Goal: Transaction & Acquisition: Purchase product/service

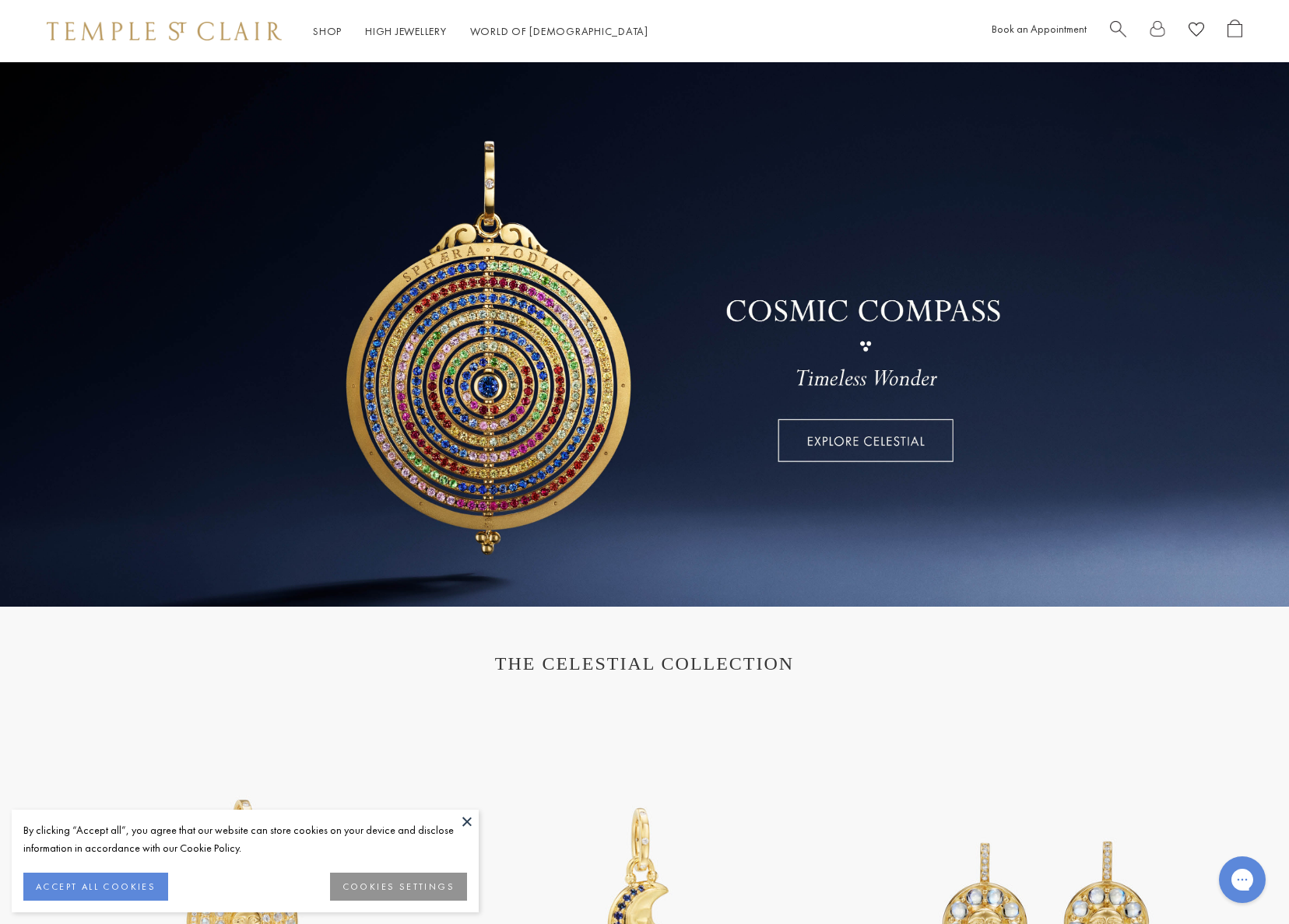
click at [465, 818] on button at bounding box center [467, 821] width 23 height 23
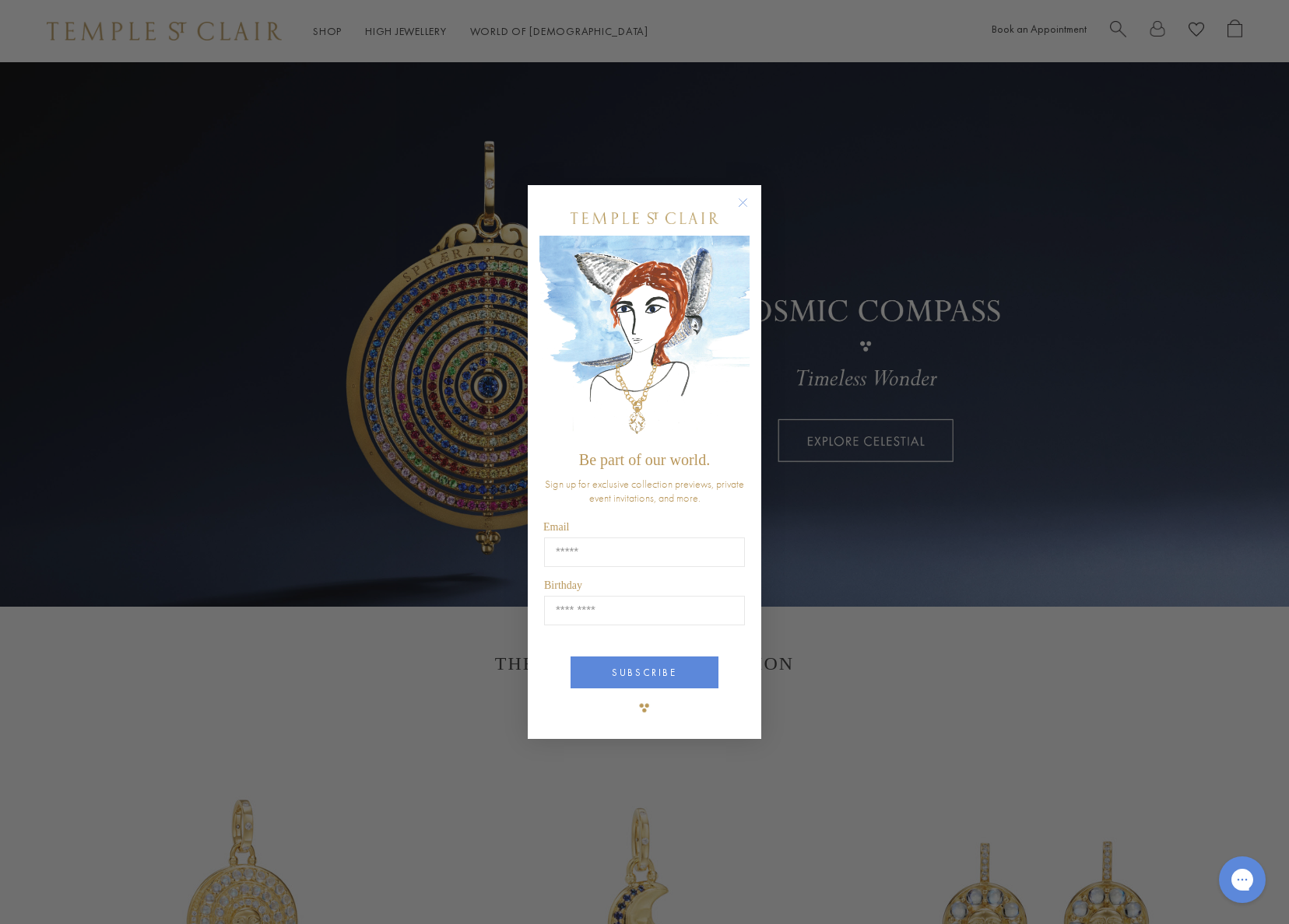
click at [740, 202] on circle "Close dialog" at bounding box center [743, 203] width 19 height 19
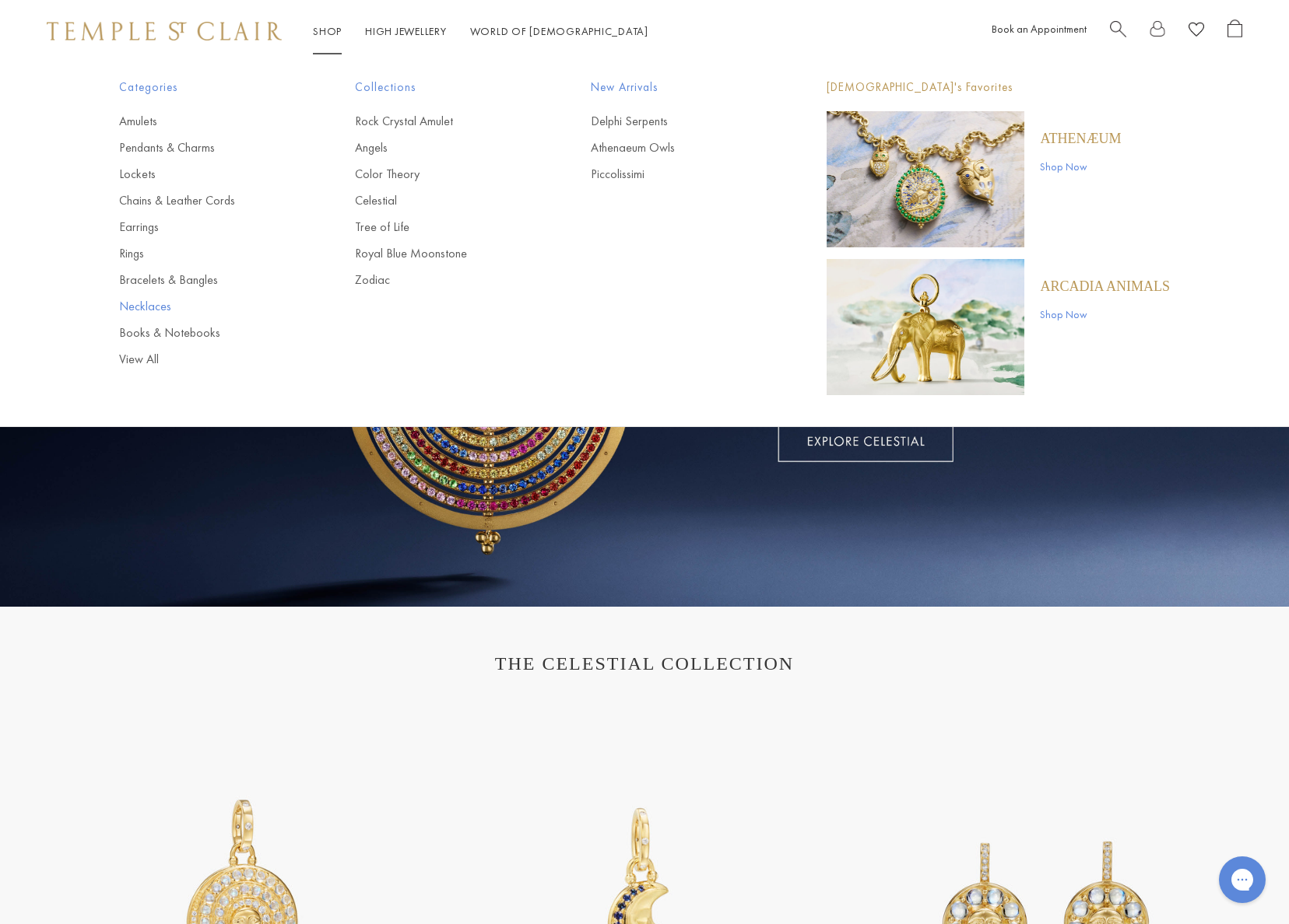
click at [144, 307] on link "Necklaces" at bounding box center [206, 307] width 174 height 17
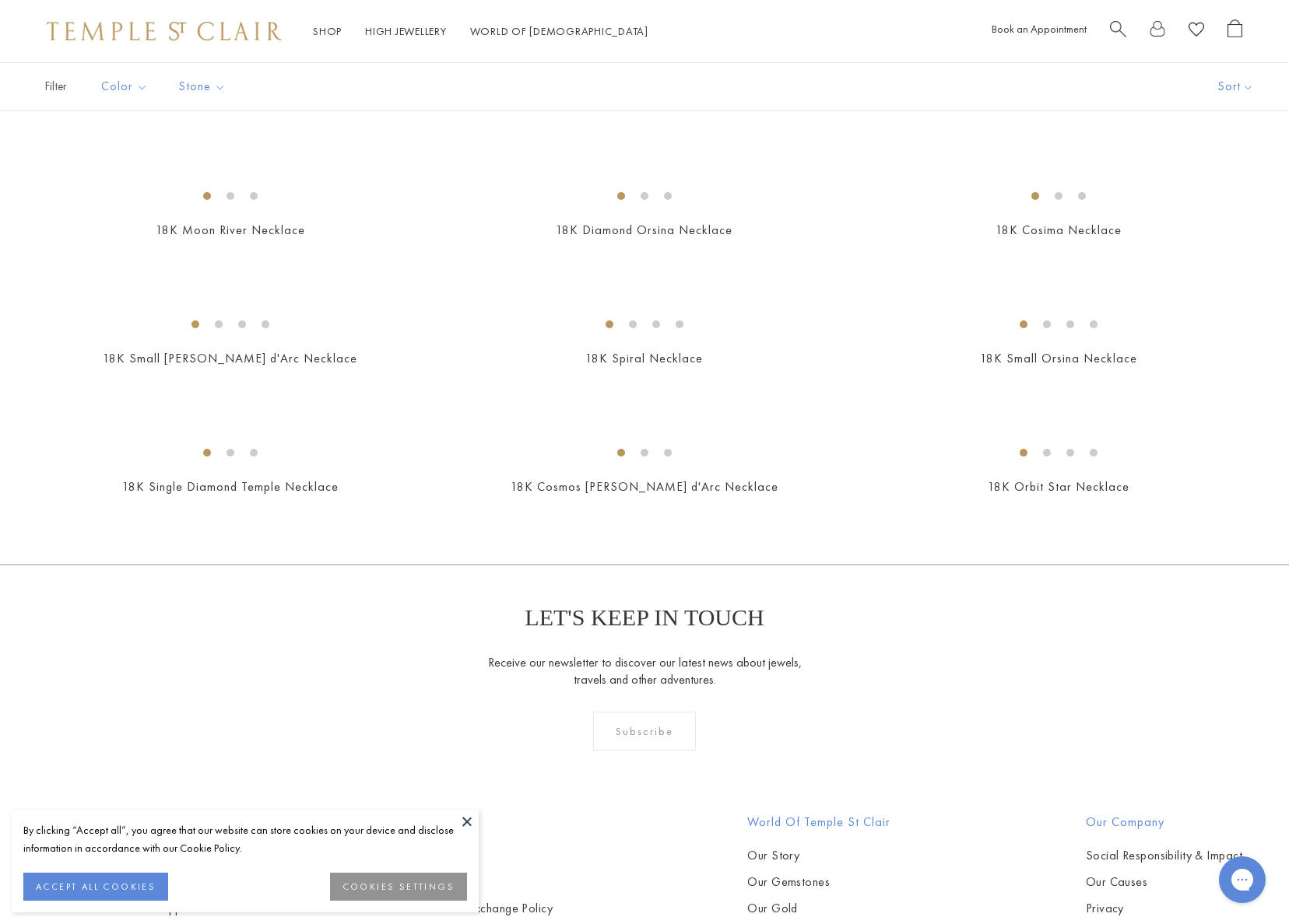
scroll to position [1087, 0]
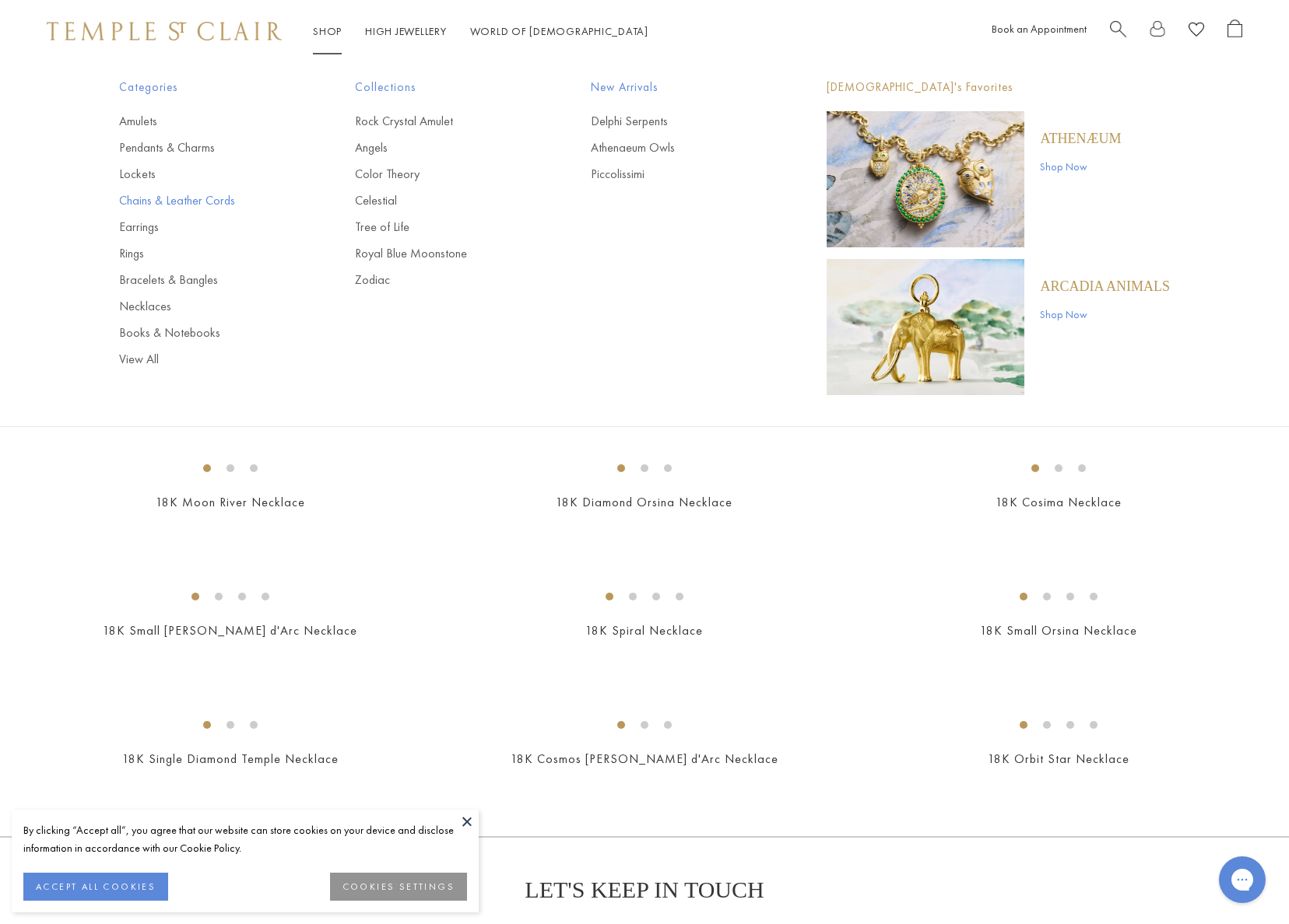
click at [207, 200] on link "Chains & Leather Cords" at bounding box center [206, 201] width 174 height 17
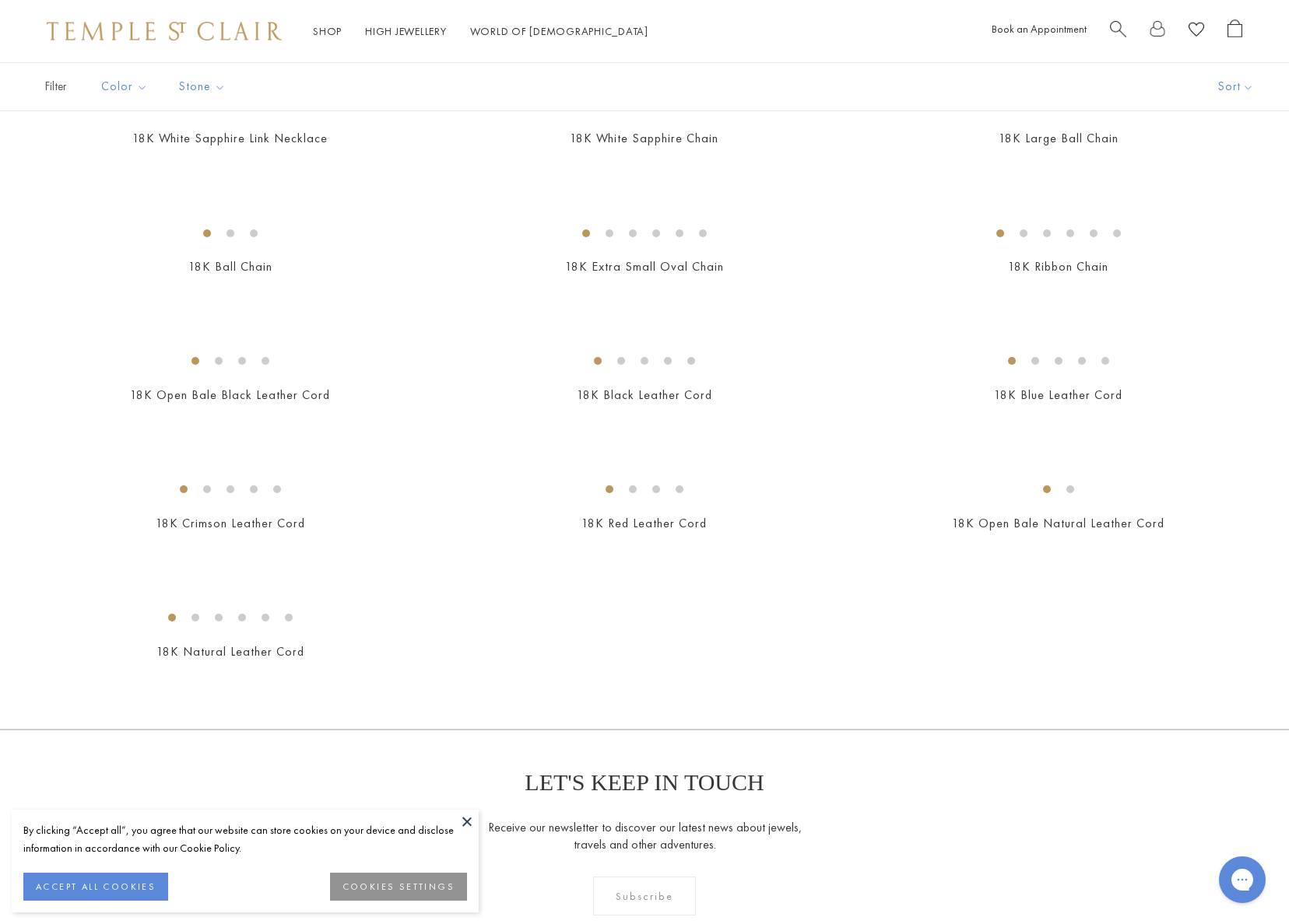
scroll to position [554, 0]
click at [0, 0] on img at bounding box center [0, 0] width 0 height 0
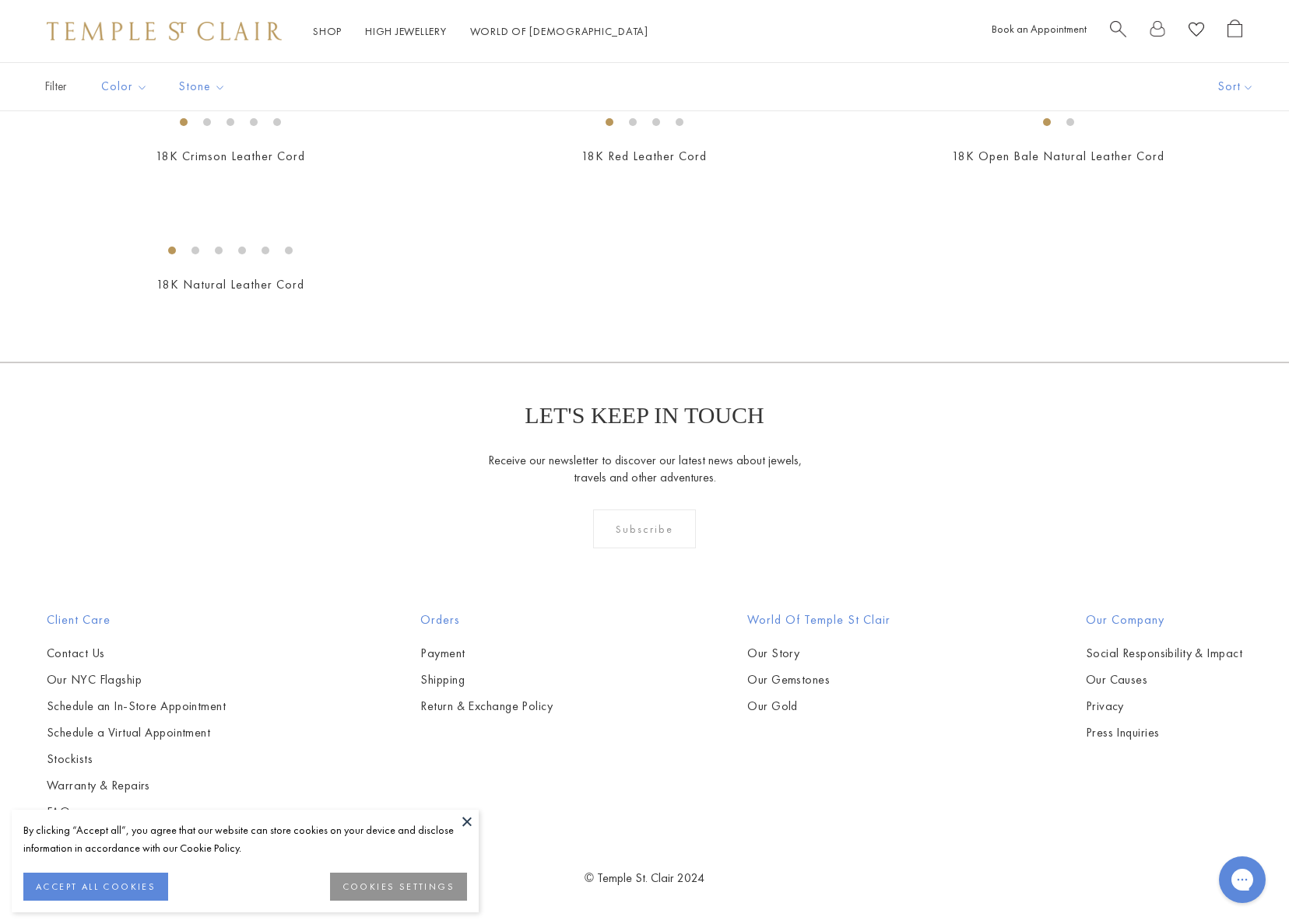
scroll to position [1070, 0]
click at [0, 0] on img at bounding box center [0, 0] width 0 height 0
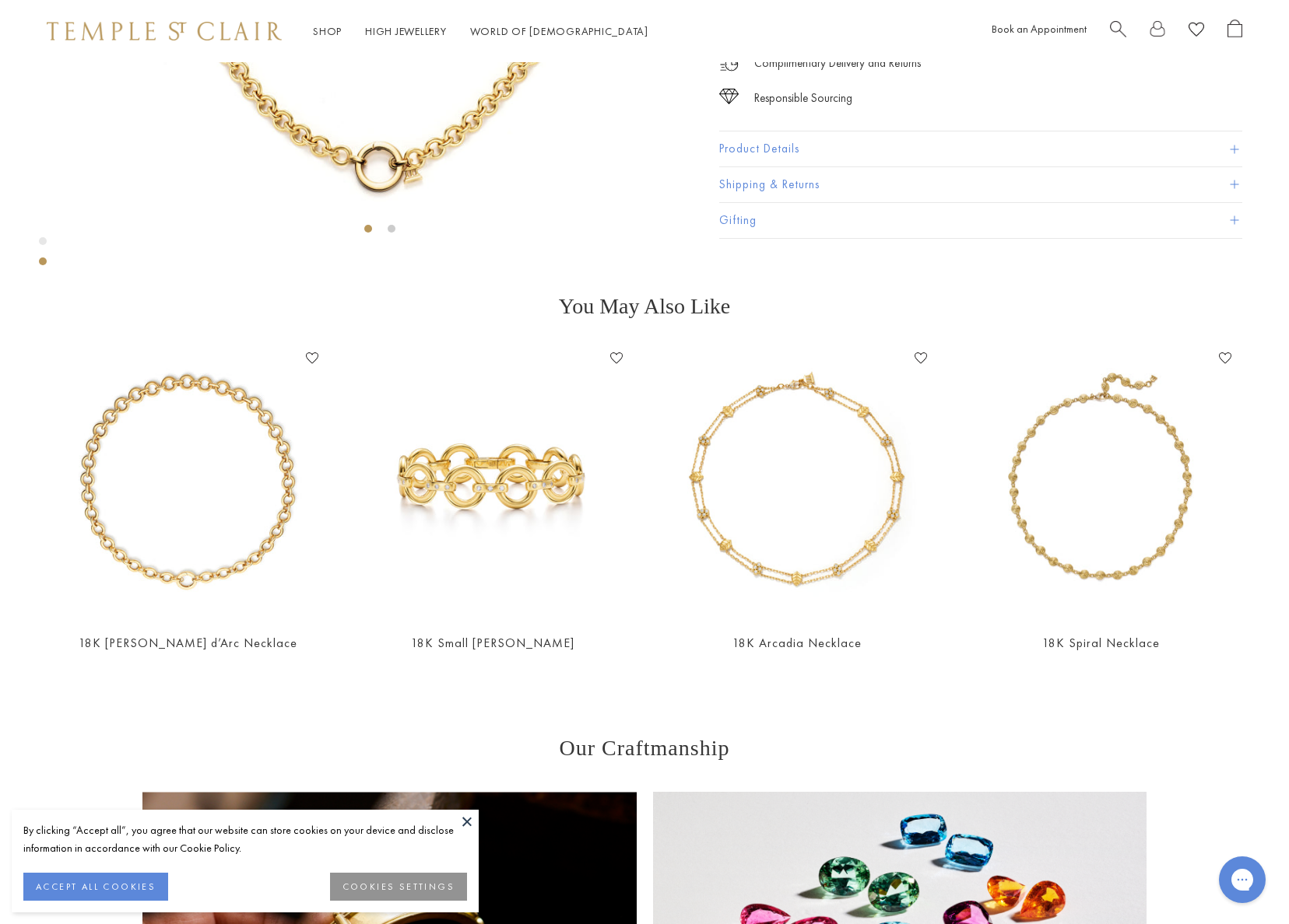
scroll to position [424, 0]
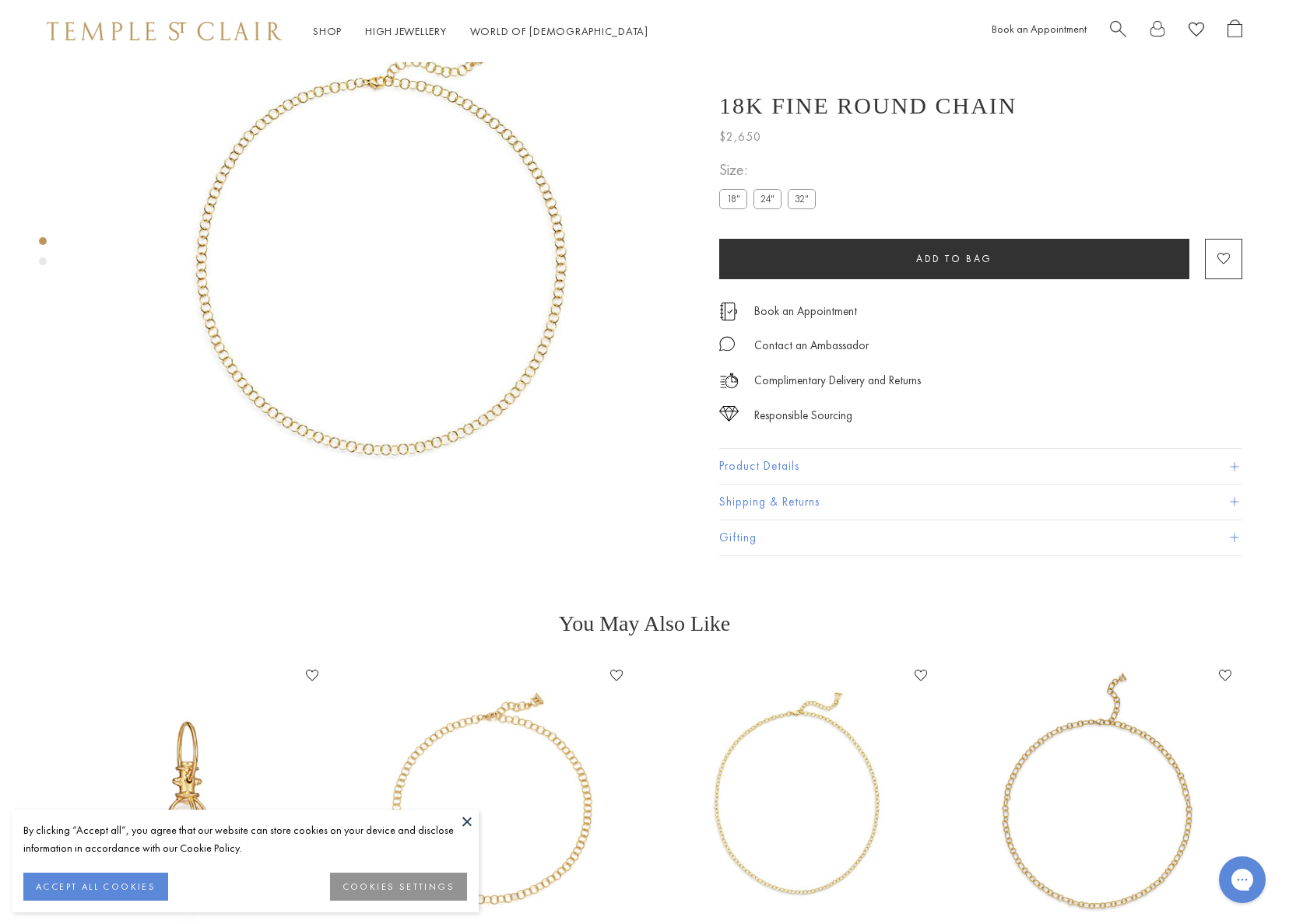
scroll to position [114, 0]
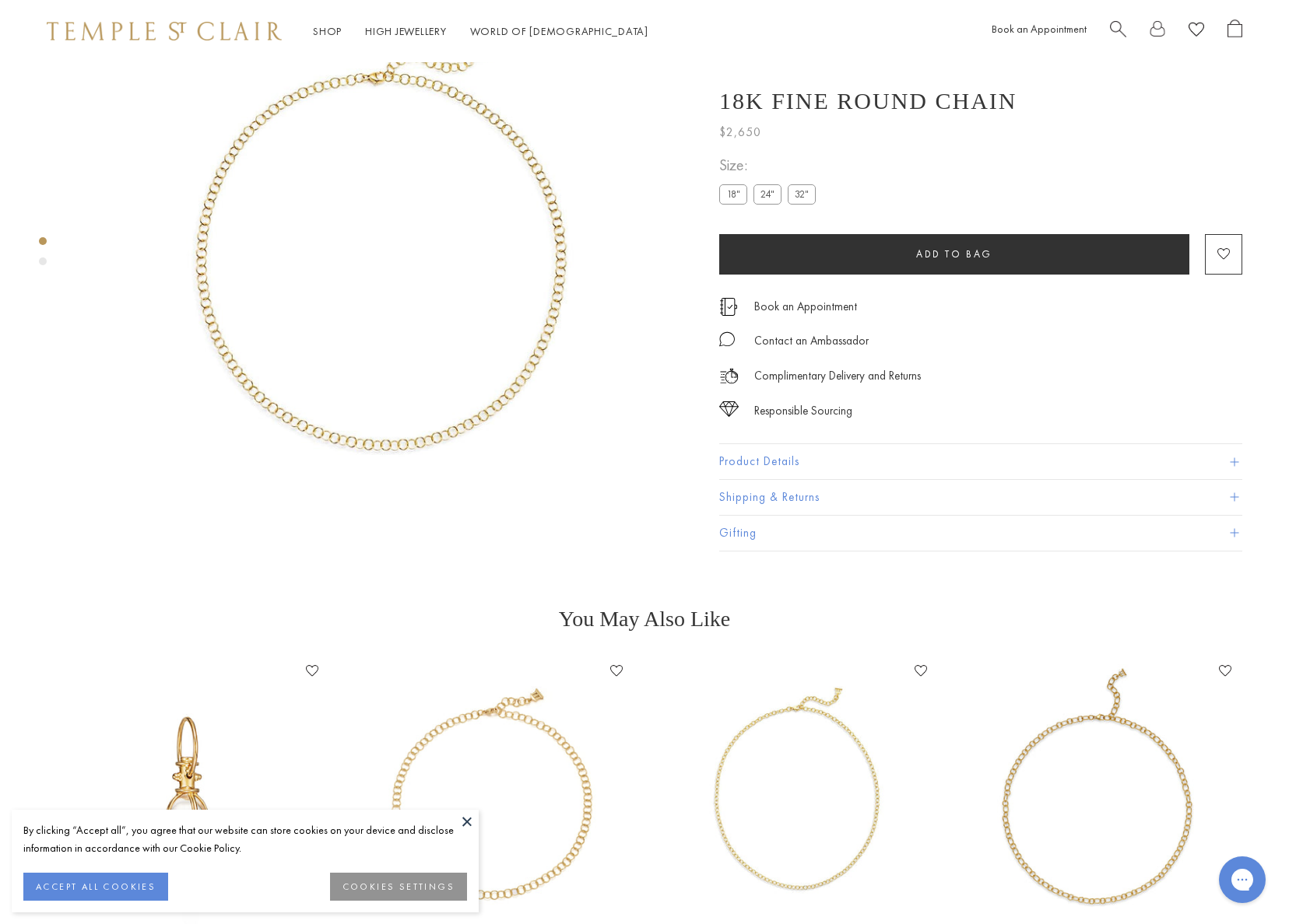
click at [438, 349] on img at bounding box center [379, 249] width 604 height 603
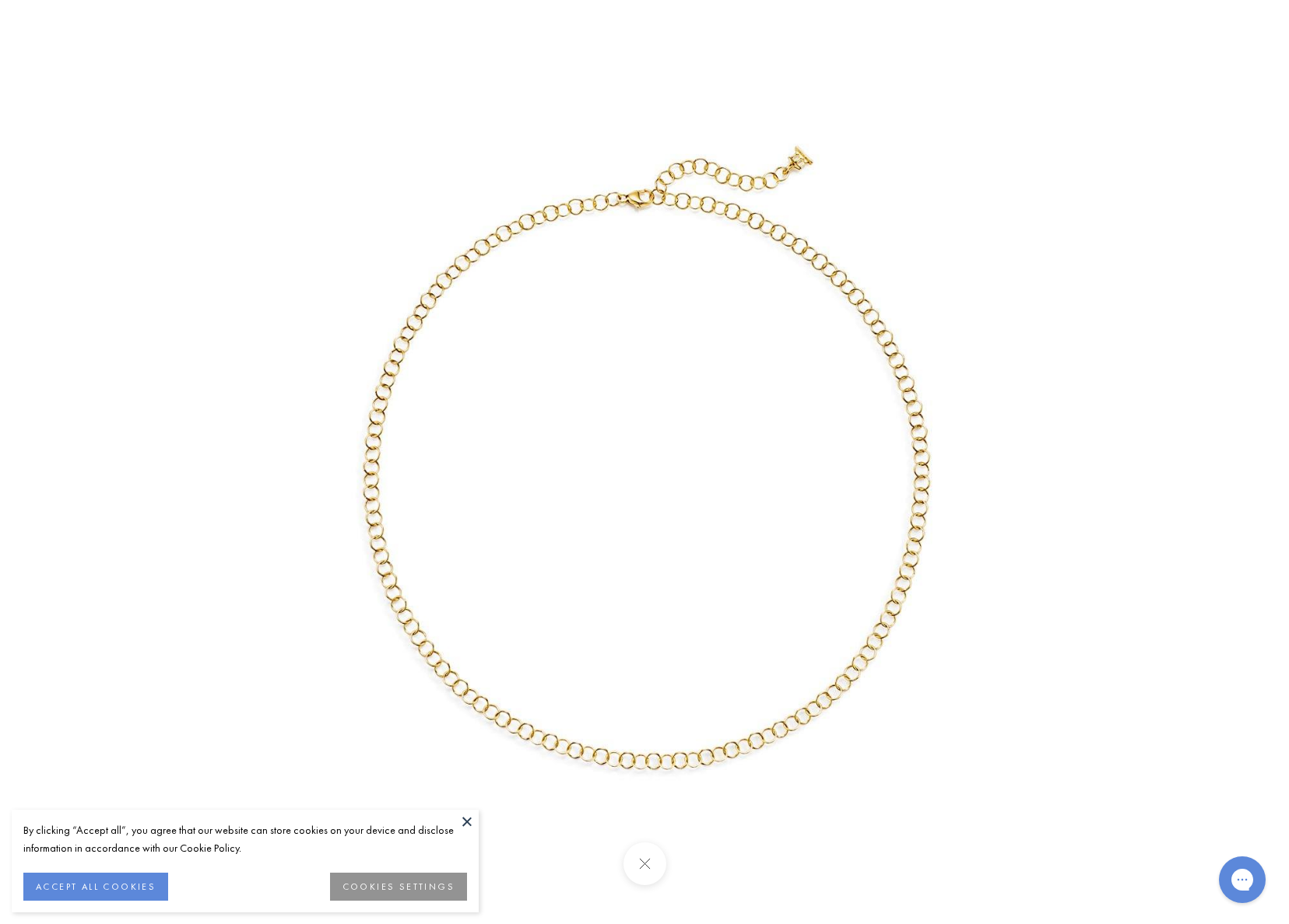
click at [438, 349] on img at bounding box center [644, 462] width 924 height 924
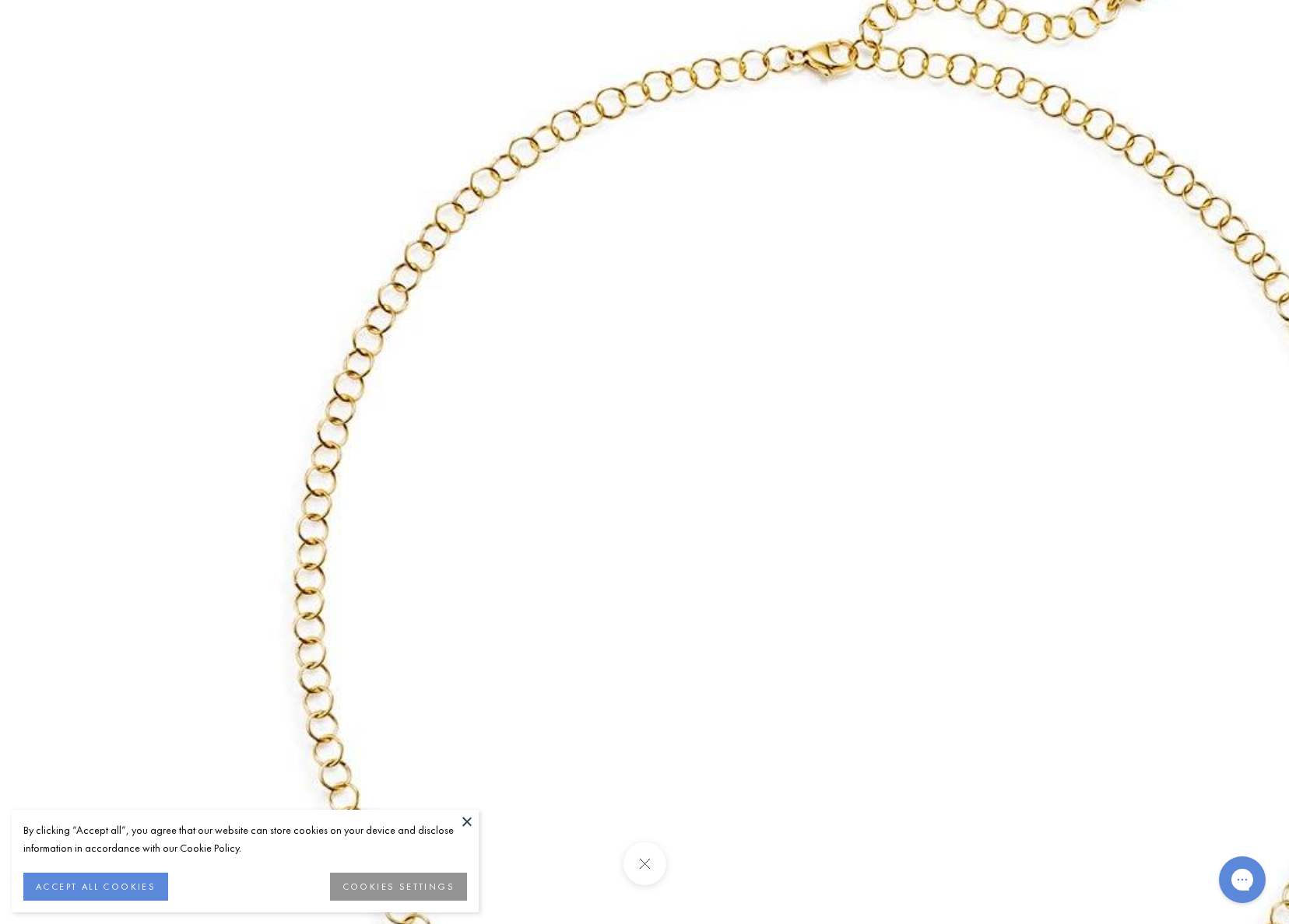
click at [438, 349] on img at bounding box center [839, 568] width 1793 height 1792
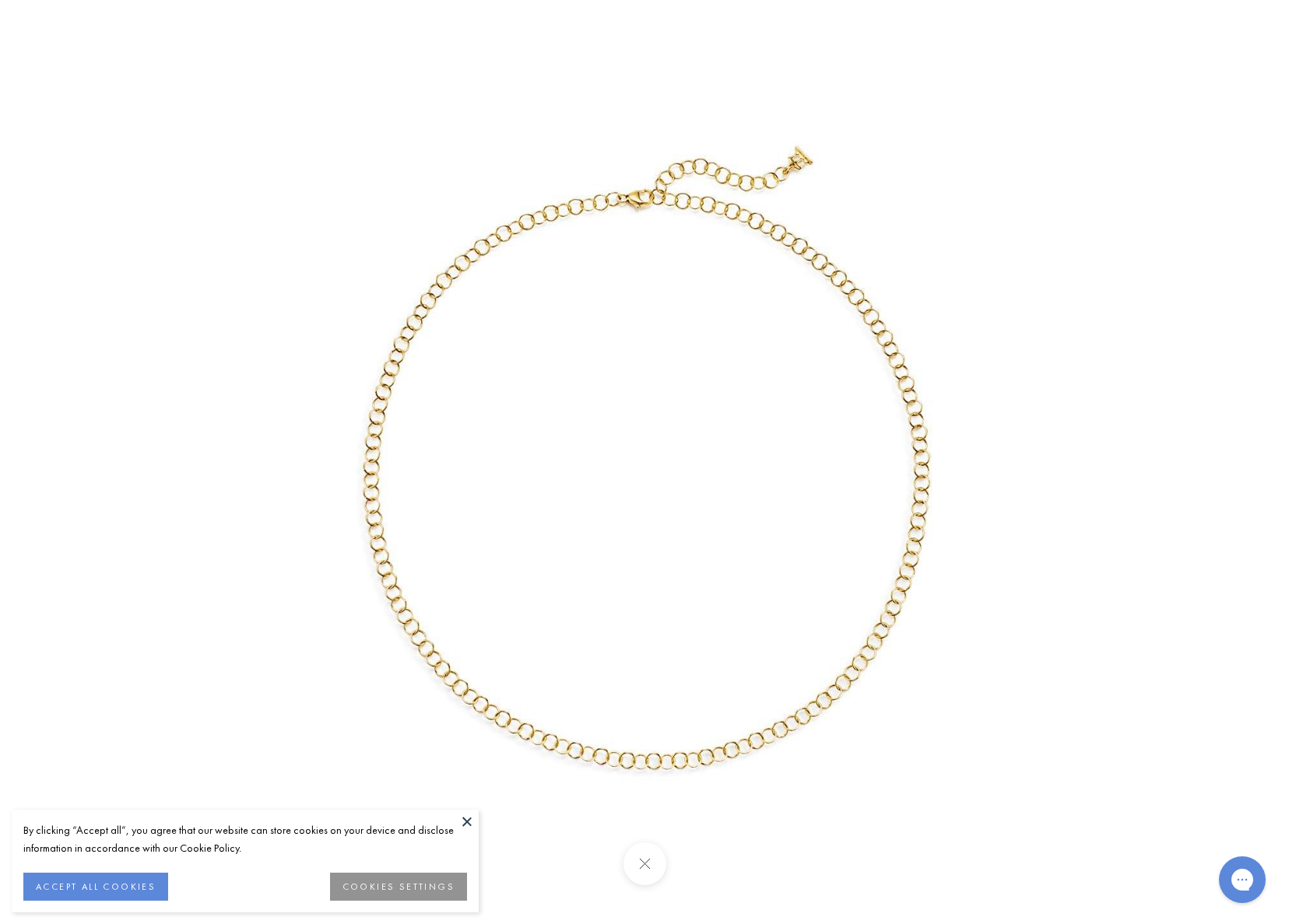
click at [463, 817] on button at bounding box center [467, 821] width 23 height 23
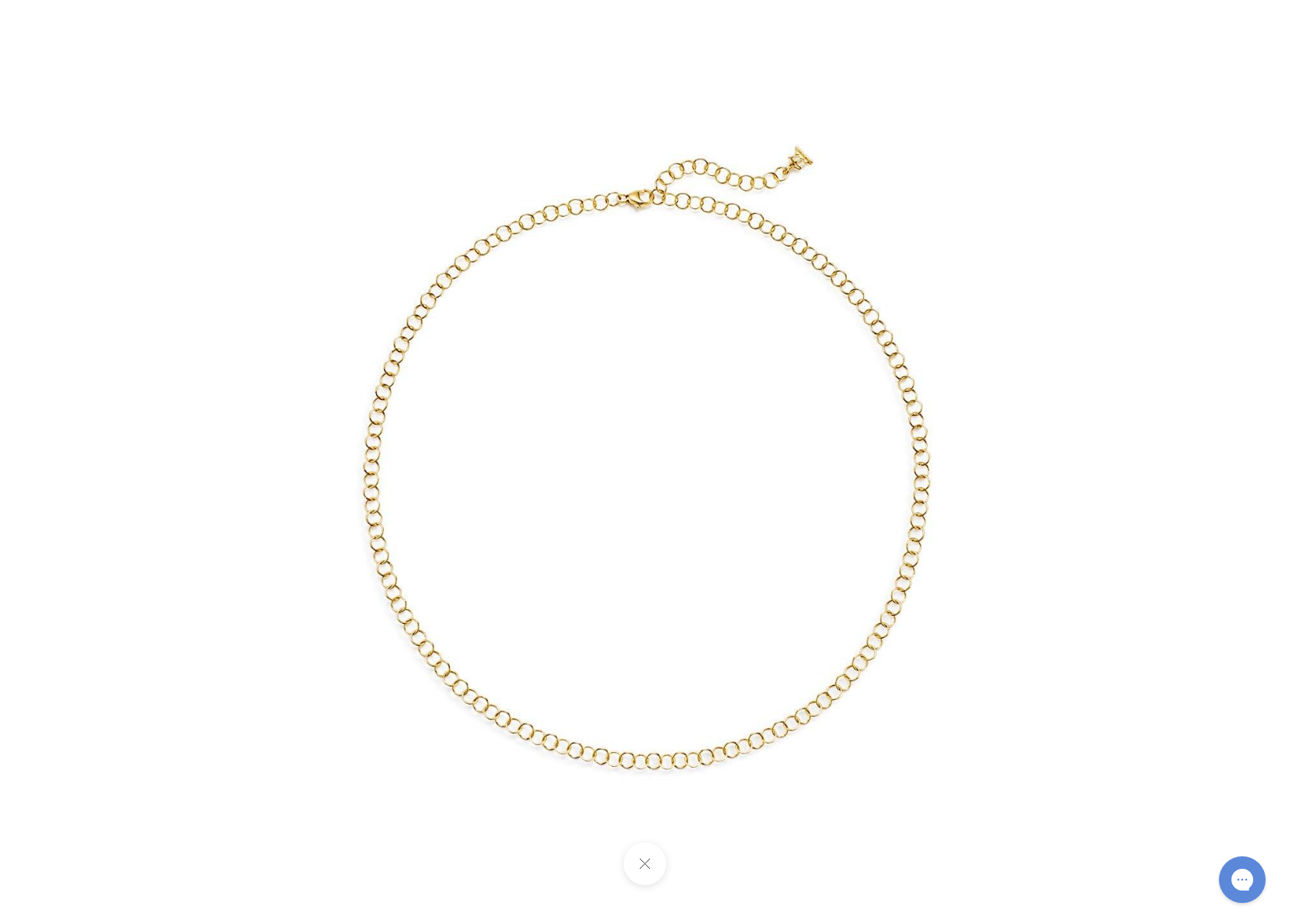
click at [646, 865] on button at bounding box center [643, 863] width 43 height 43
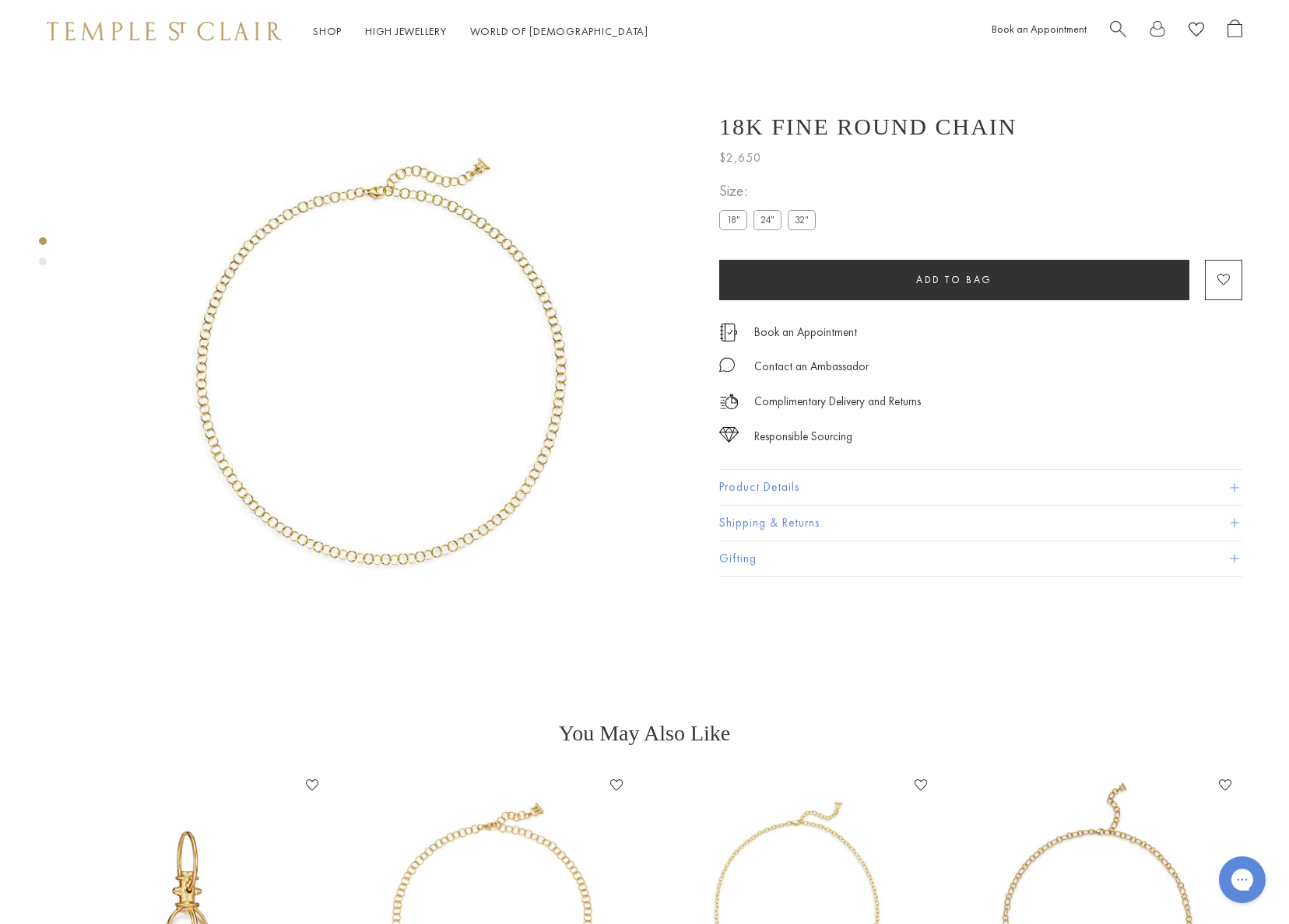
scroll to position [0, 0]
click at [42, 261] on div "Product gallery navigation" at bounding box center [43, 262] width 8 height 8
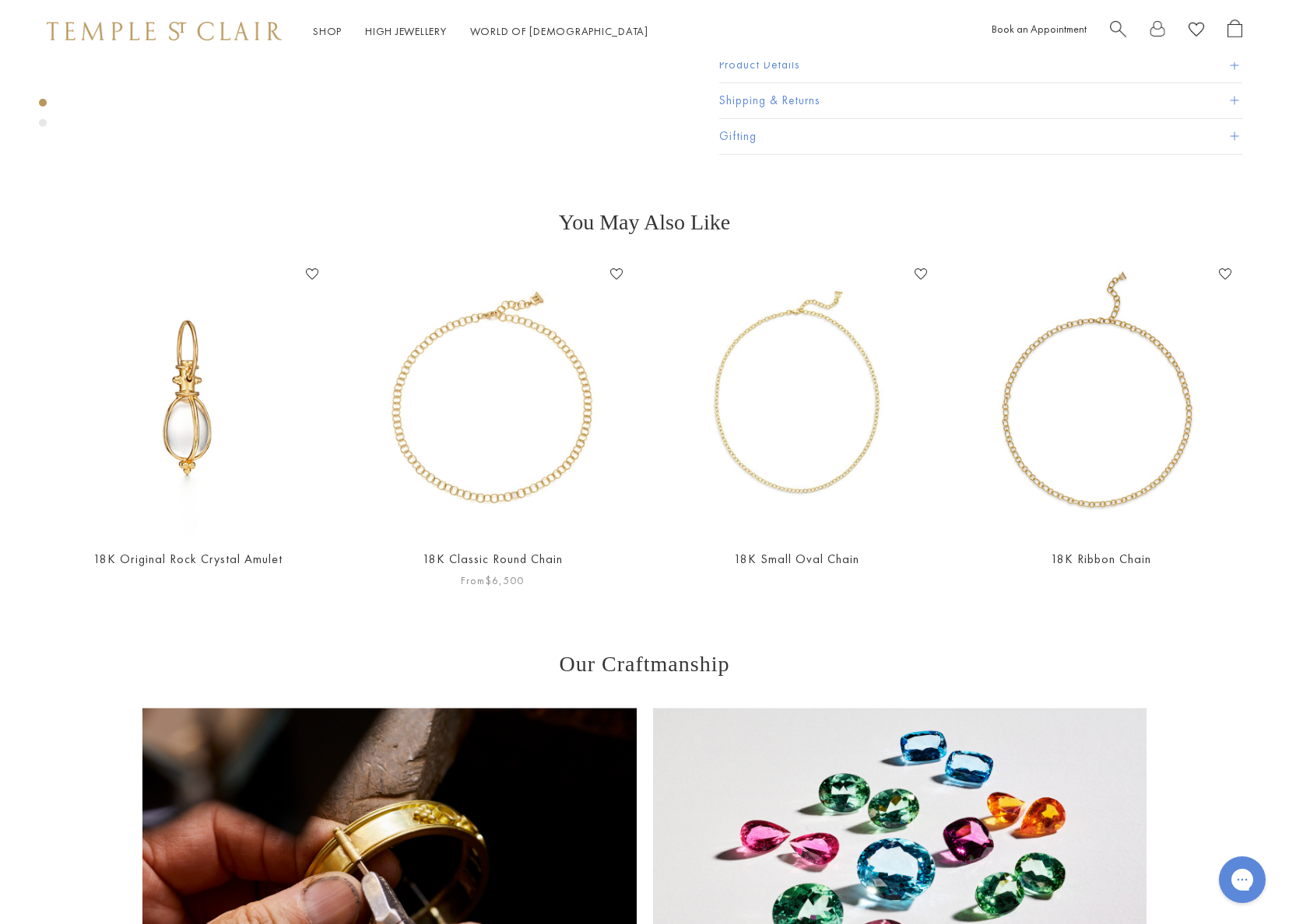
scroll to position [520, 0]
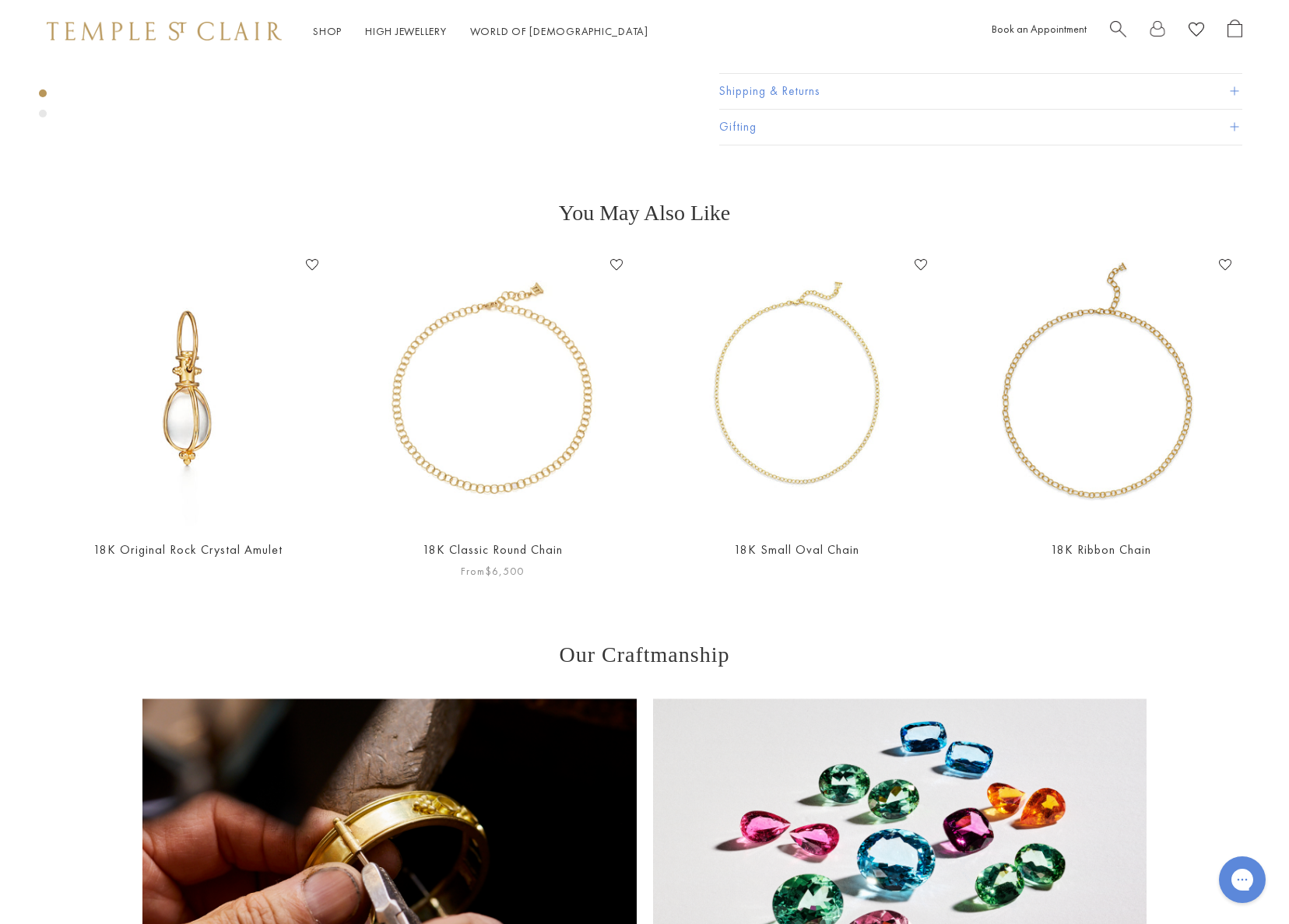
click at [481, 462] on img at bounding box center [492, 389] width 273 height 273
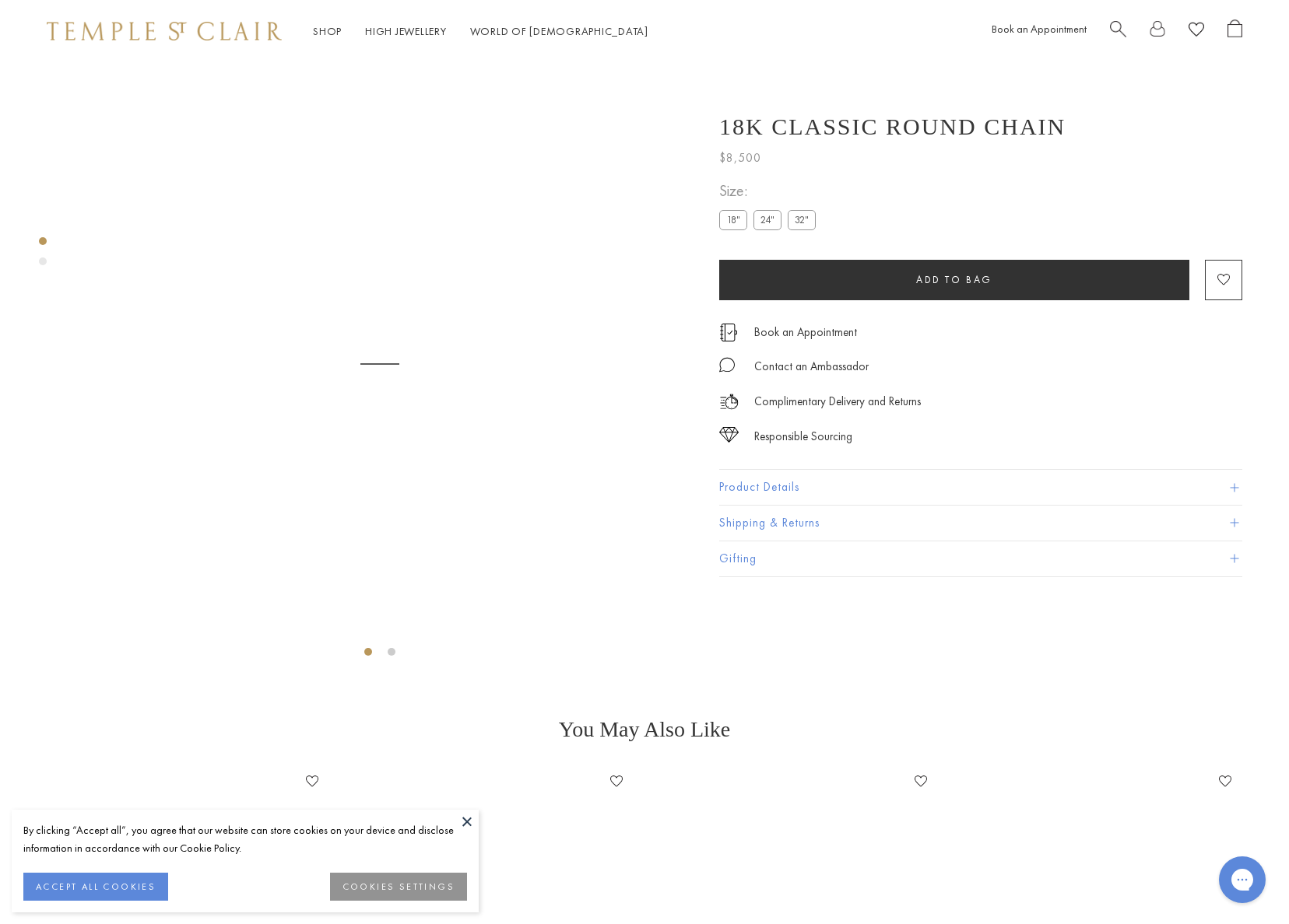
scroll to position [62, 0]
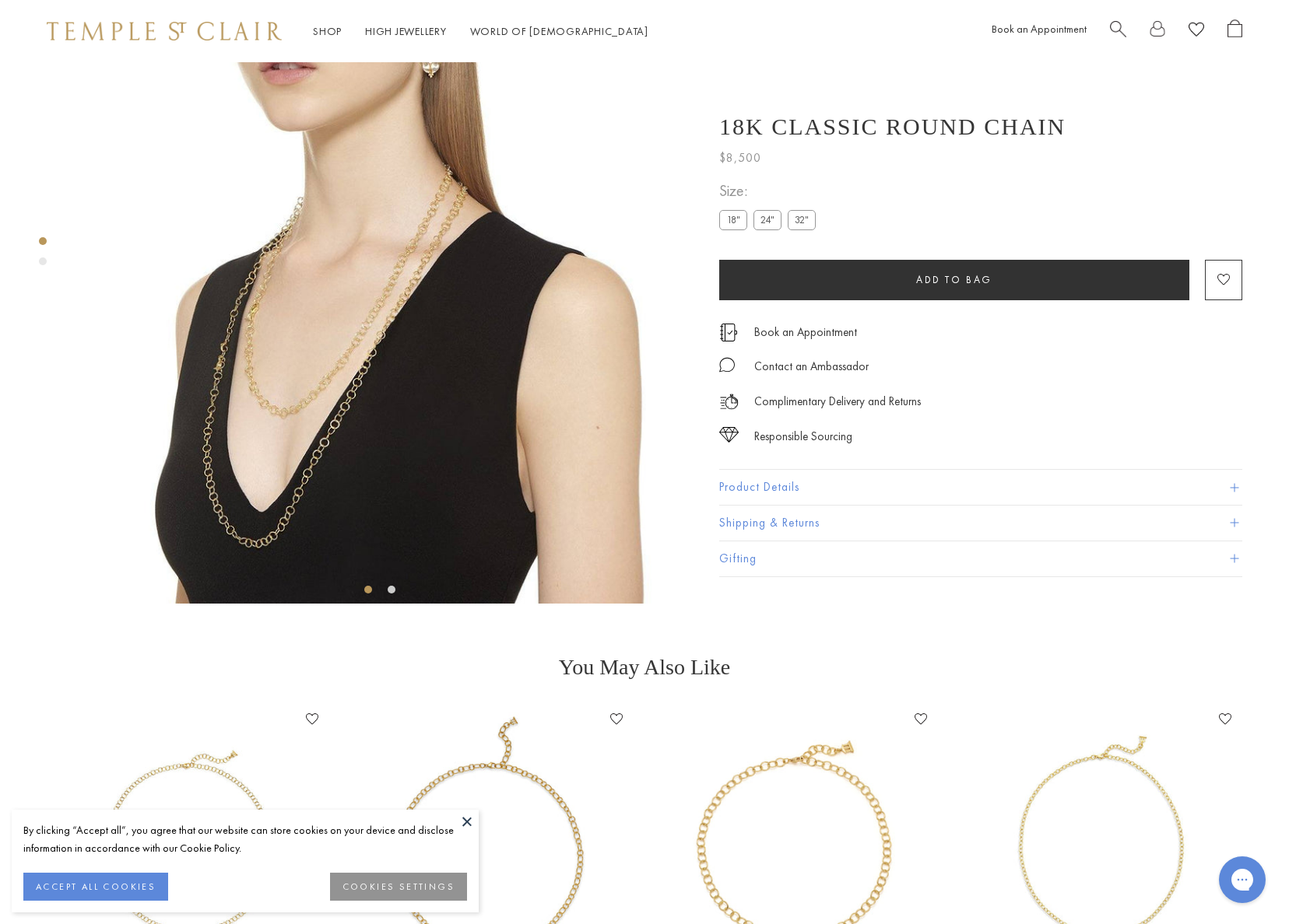
click at [735, 217] on label "18"" at bounding box center [733, 220] width 28 height 19
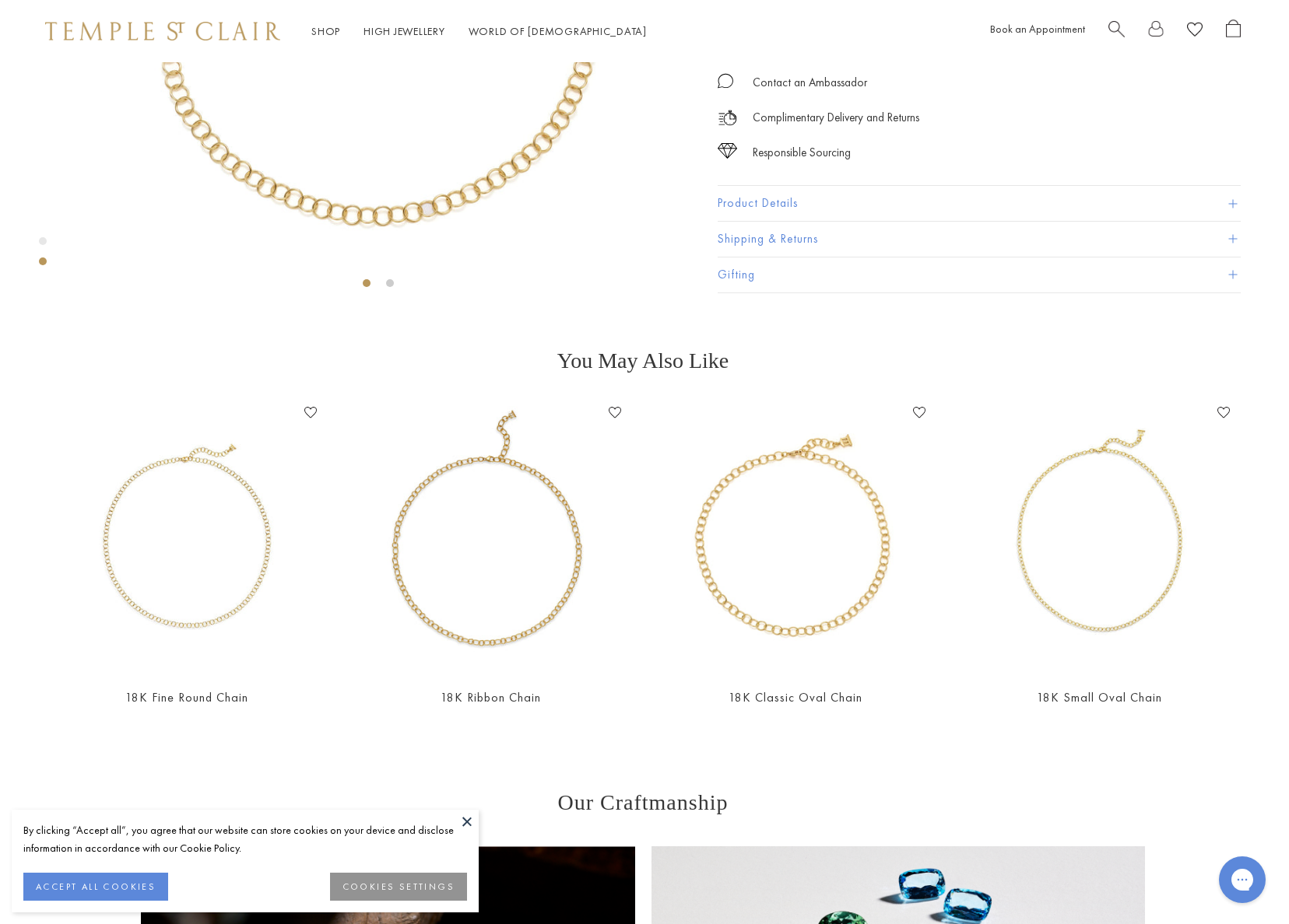
scroll to position [62, 2]
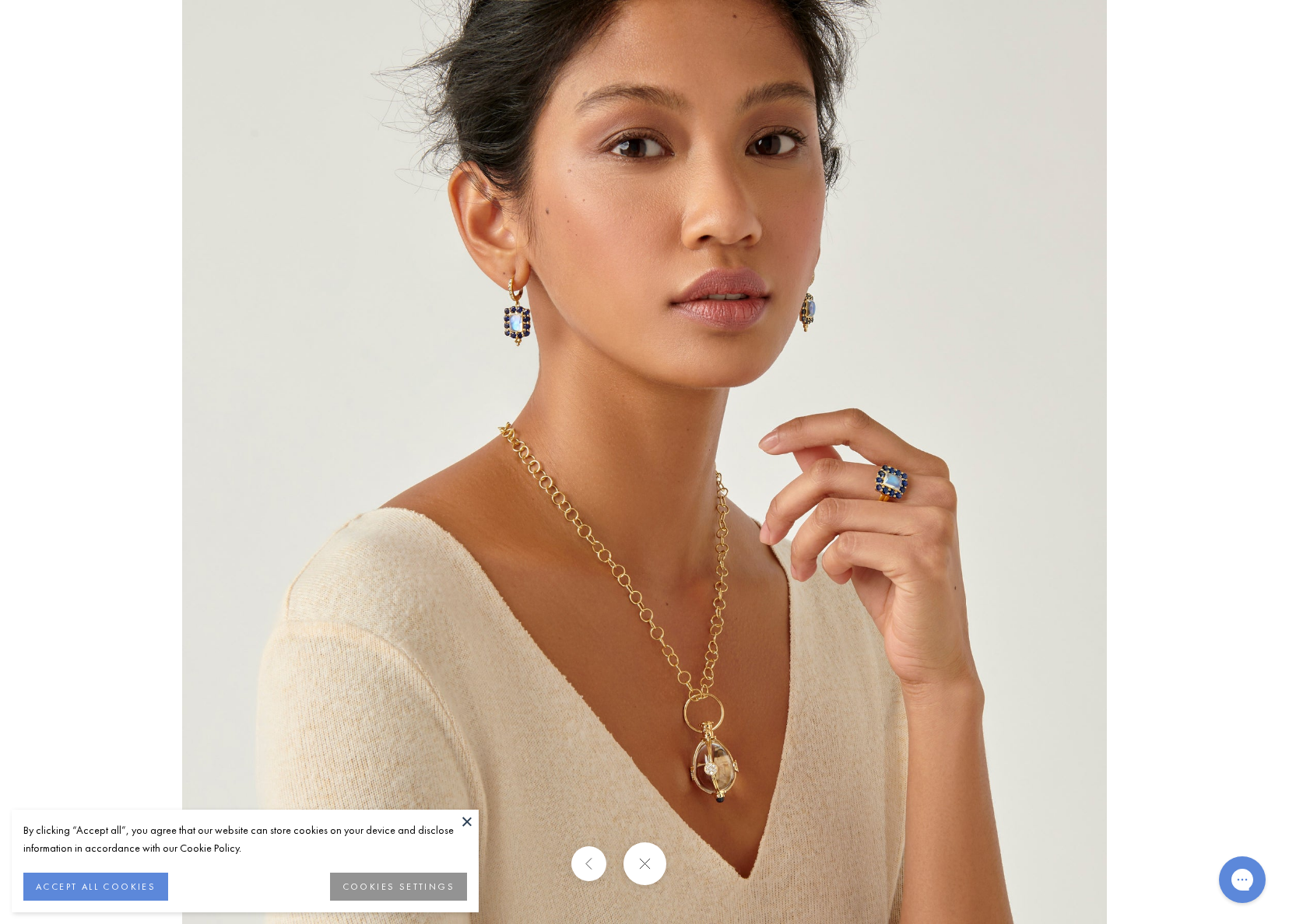
click at [469, 820] on button at bounding box center [467, 821] width 23 height 23
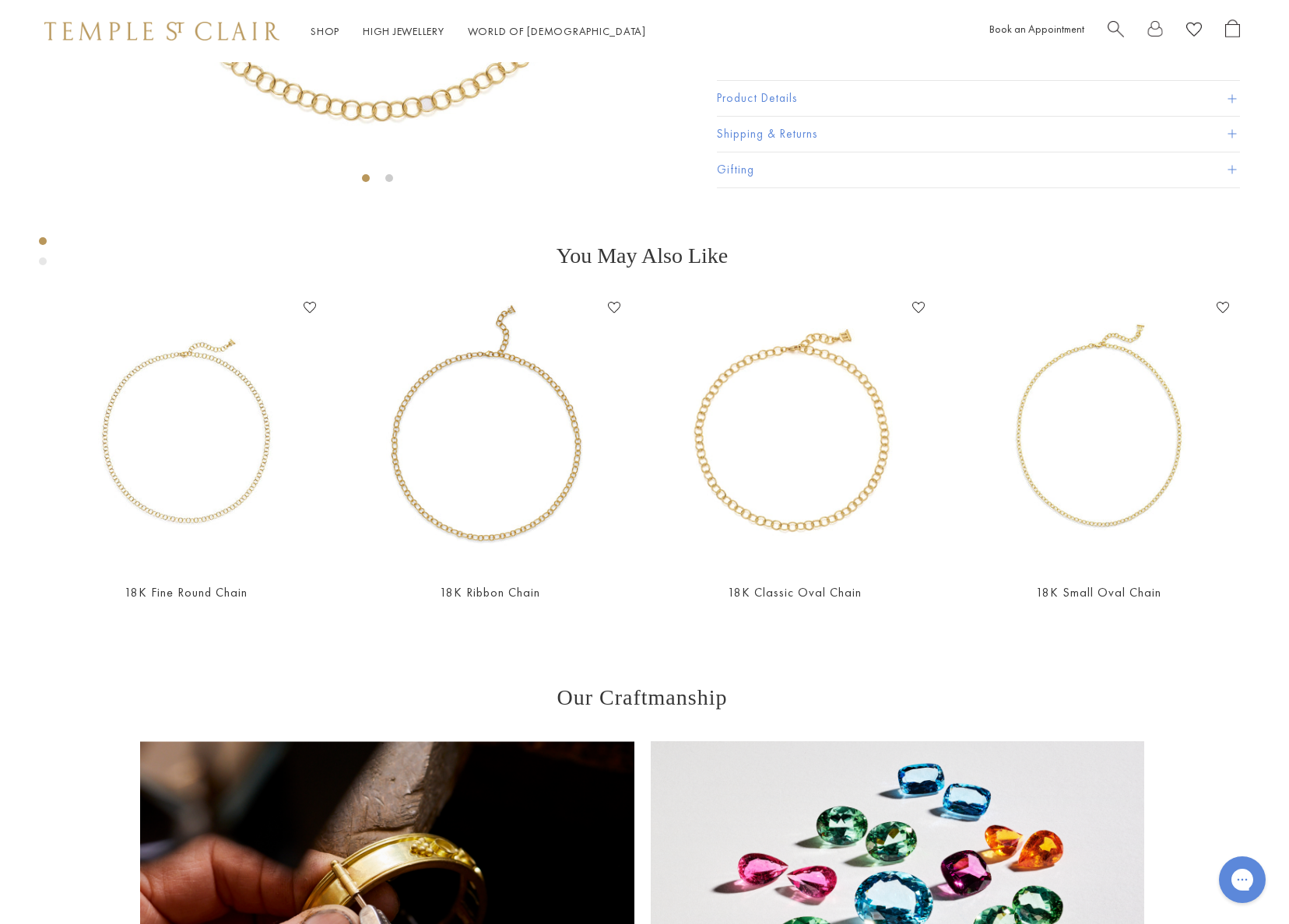
scroll to position [62, 2]
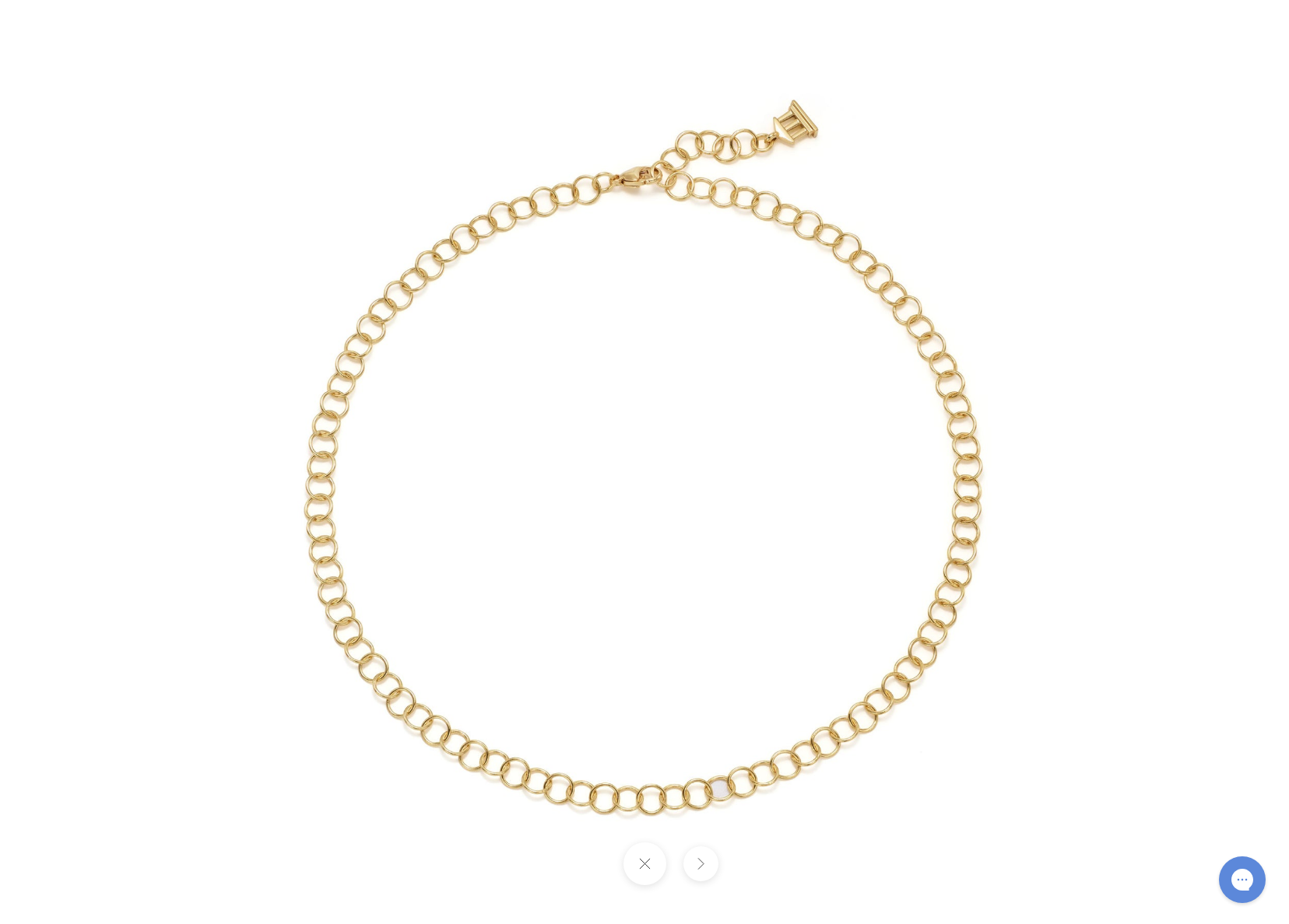
click at [637, 863] on button at bounding box center [643, 863] width 43 height 43
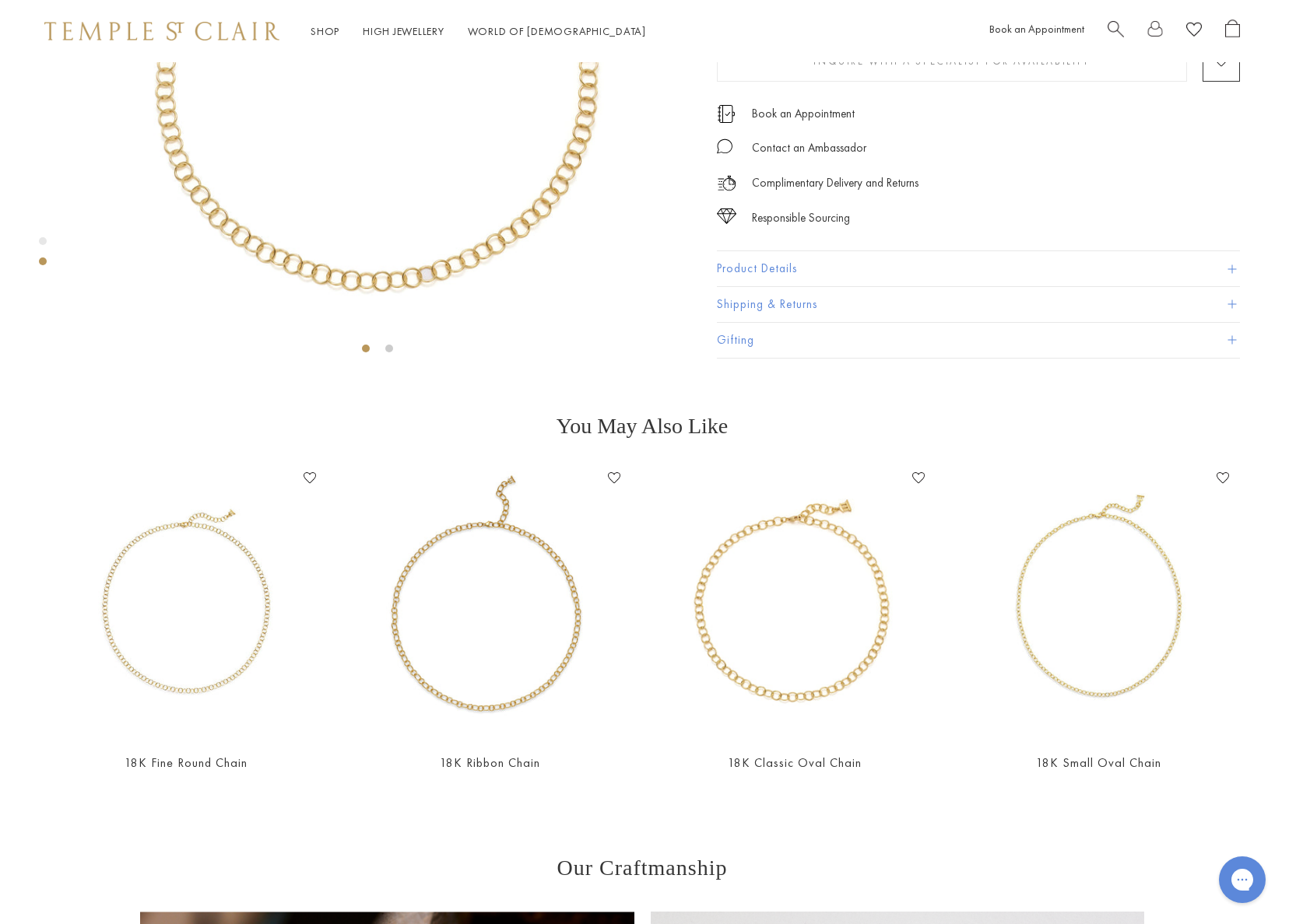
scroll to position [314, 2]
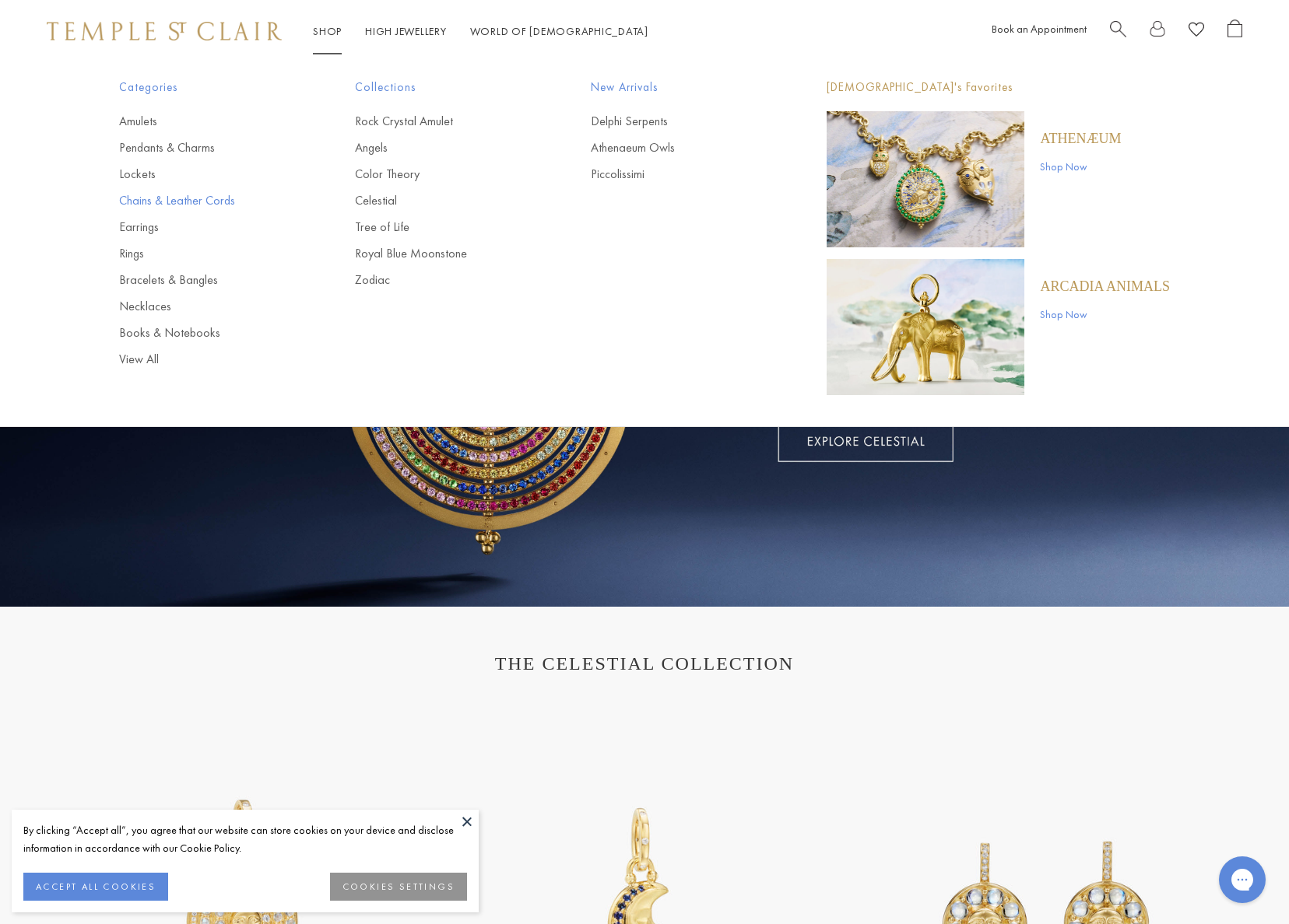
click at [144, 202] on link "Chains & Leather Cords" at bounding box center [206, 201] width 174 height 17
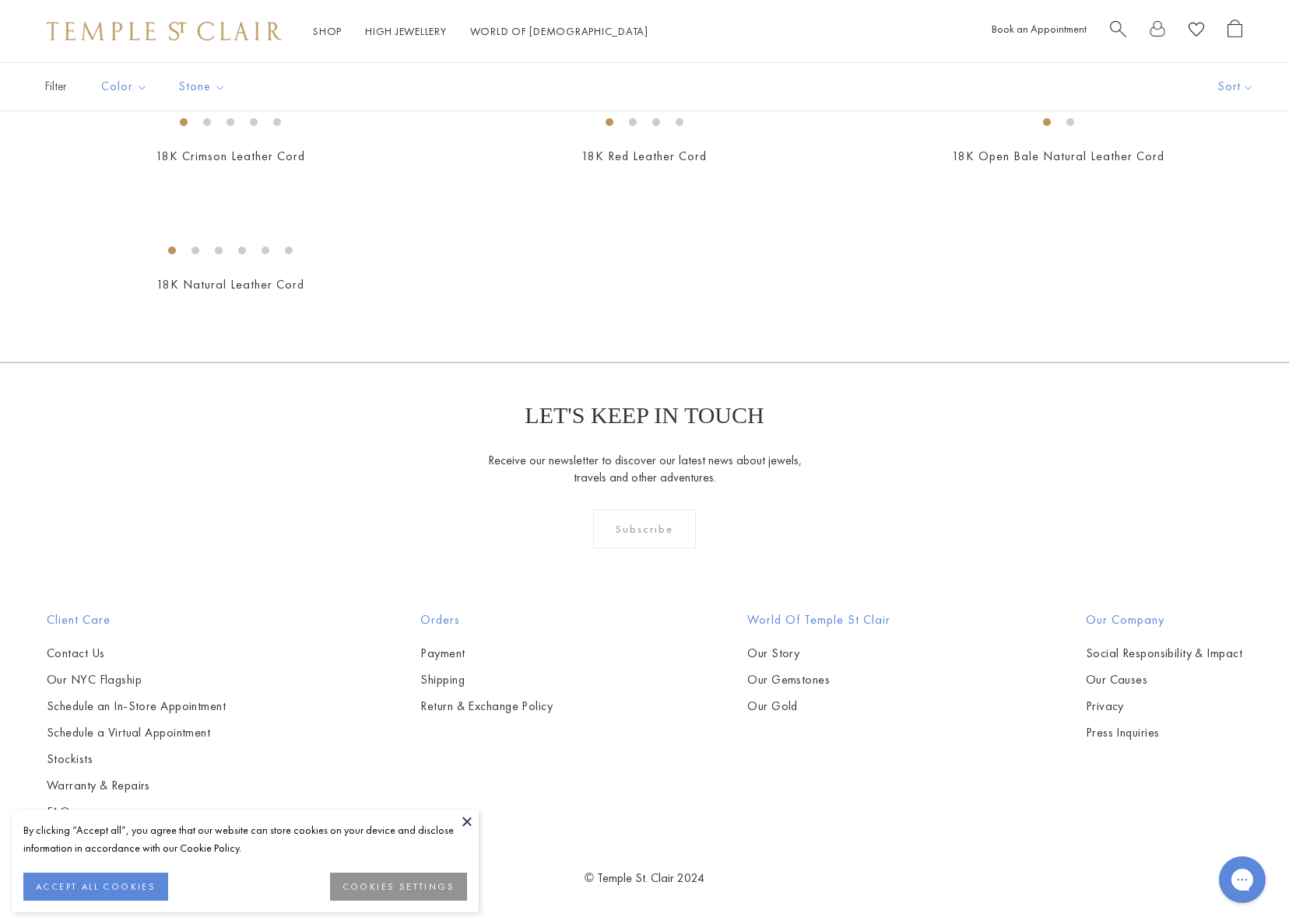
scroll to position [2110, 0]
click at [0, 0] on img at bounding box center [0, 0] width 0 height 0
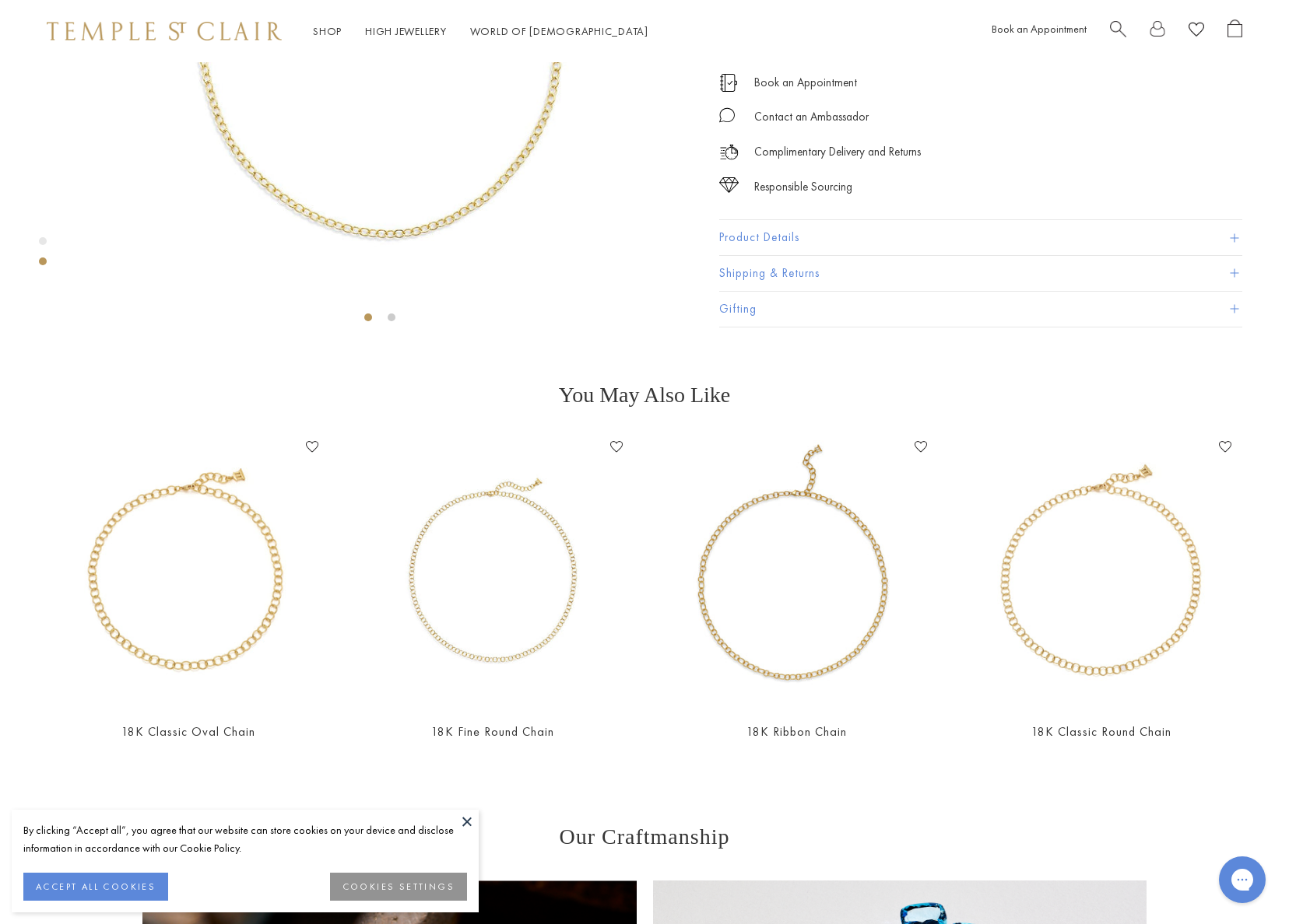
scroll to position [339, 0]
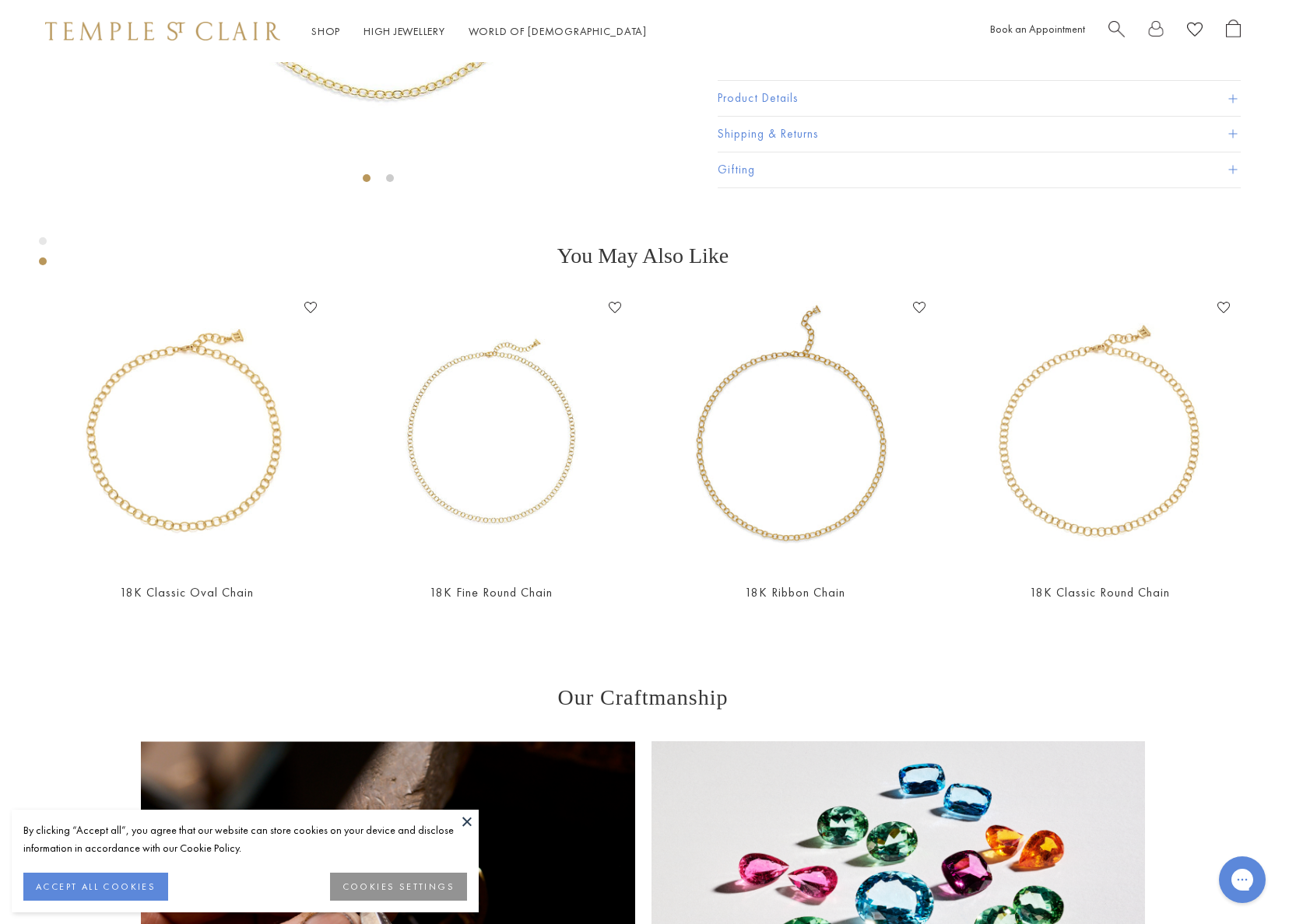
scroll to position [480, 2]
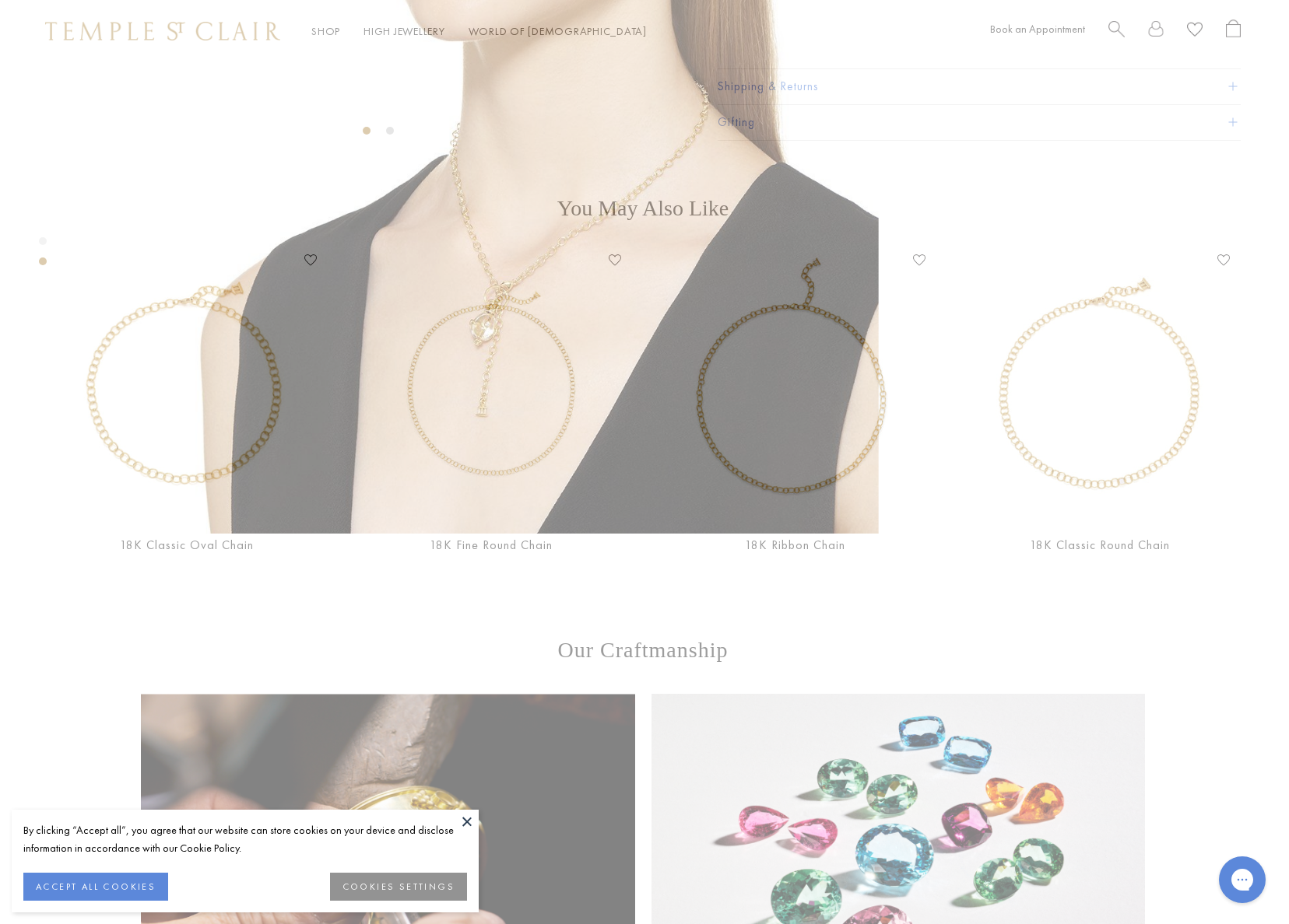
scroll to position [526, 1]
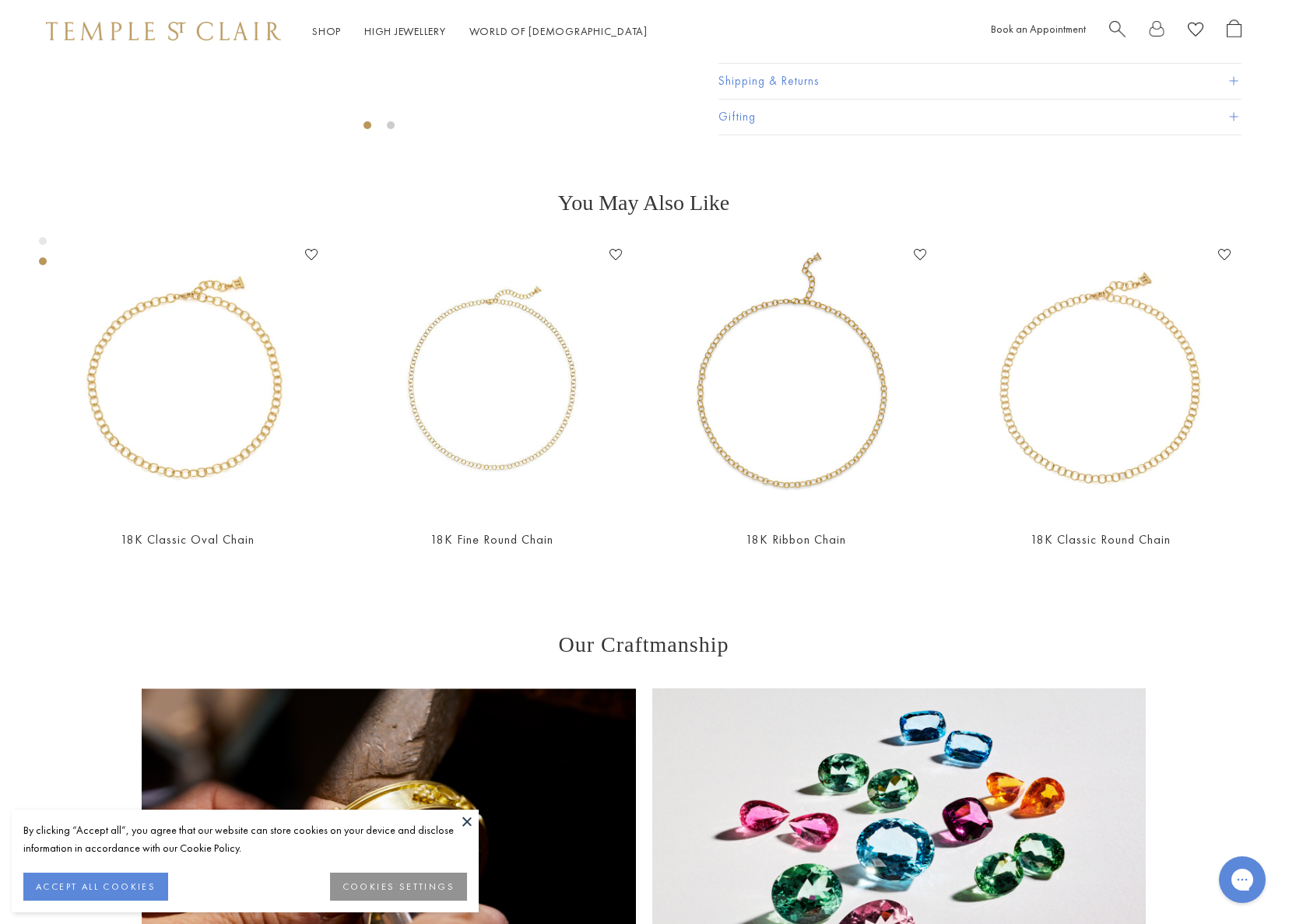
click at [467, 817] on button at bounding box center [467, 821] width 23 height 23
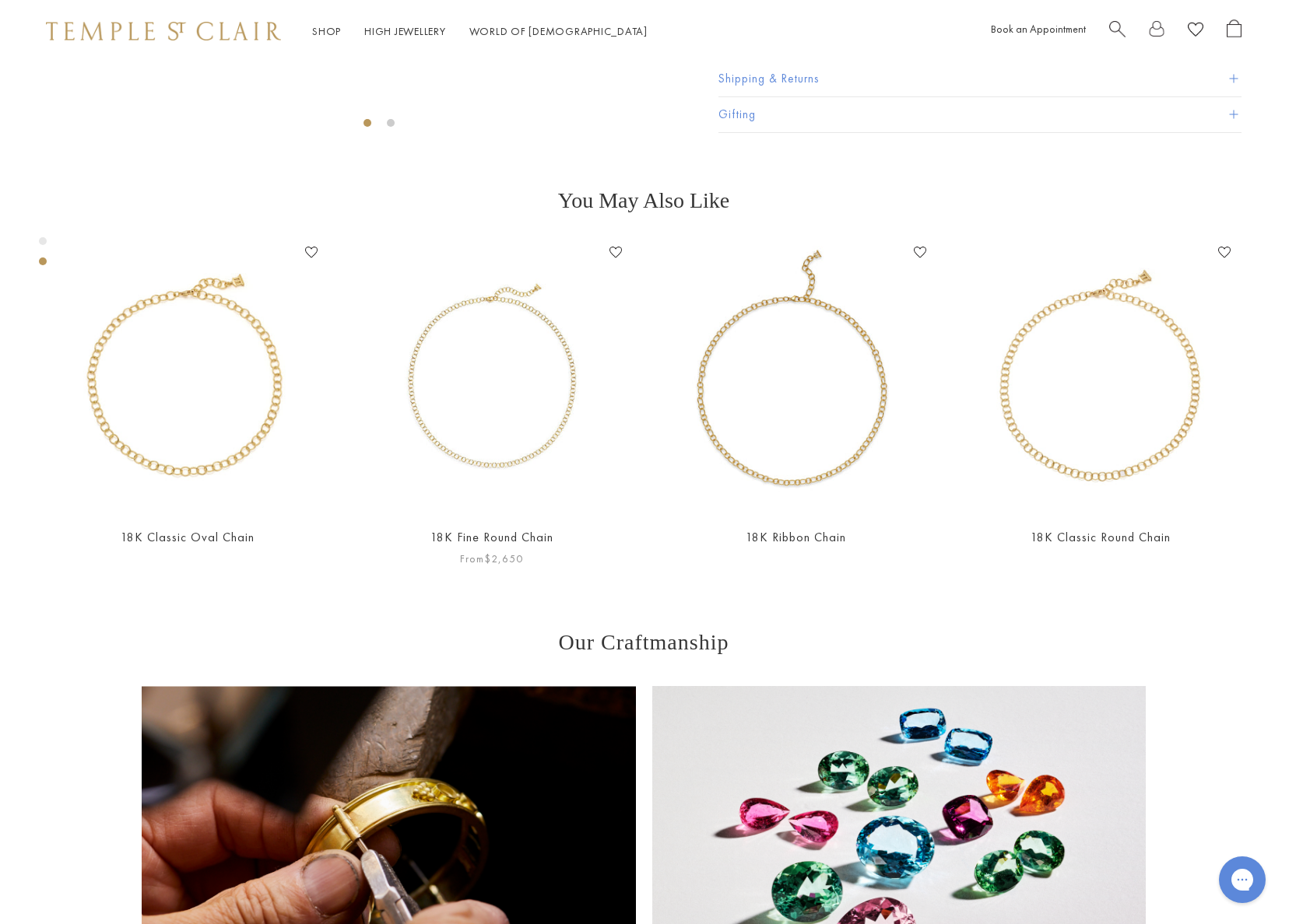
scroll to position [523, 1]
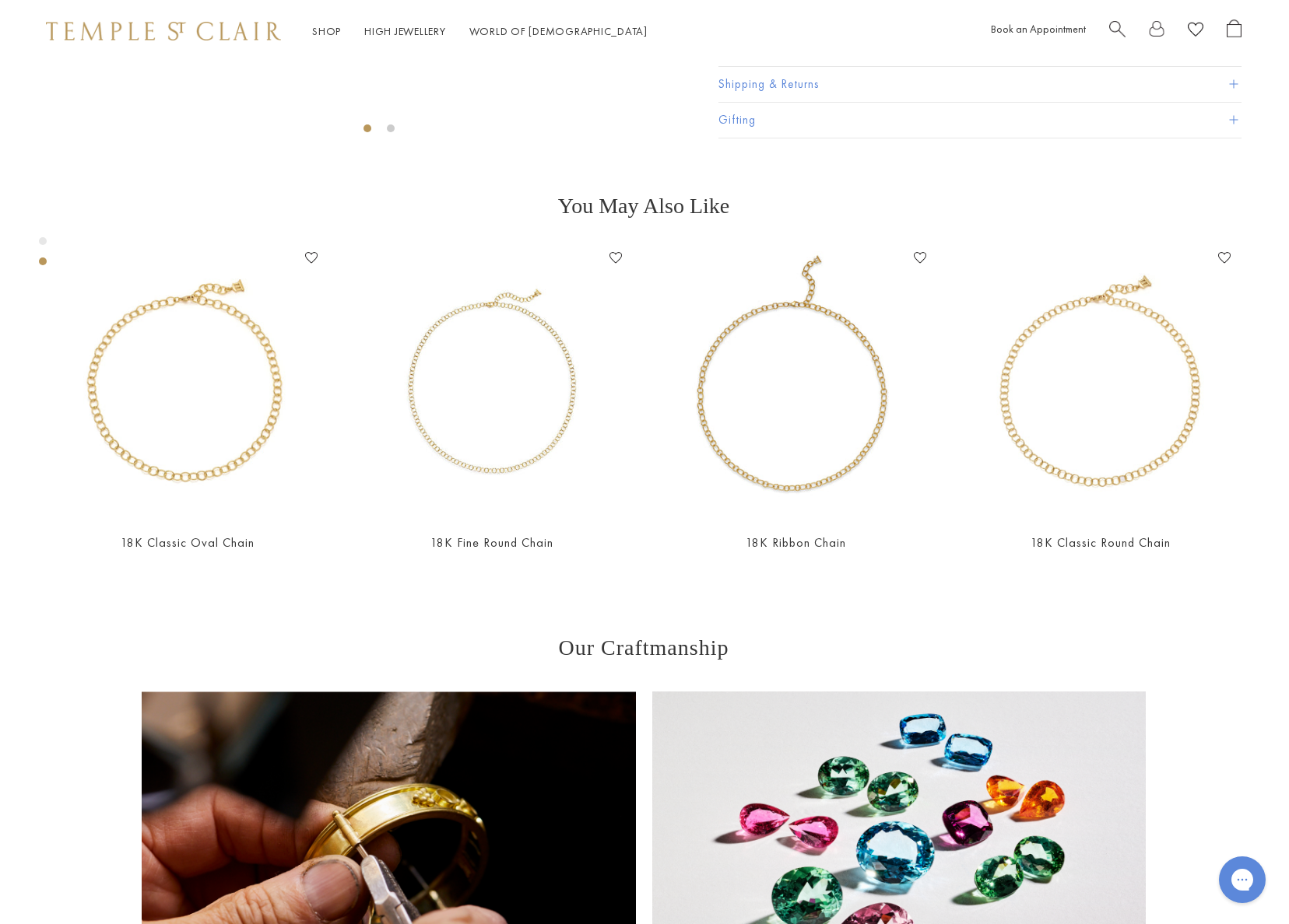
click at [1232, 53] on span at bounding box center [1233, 48] width 9 height 9
